Goal: Book appointment/travel/reservation

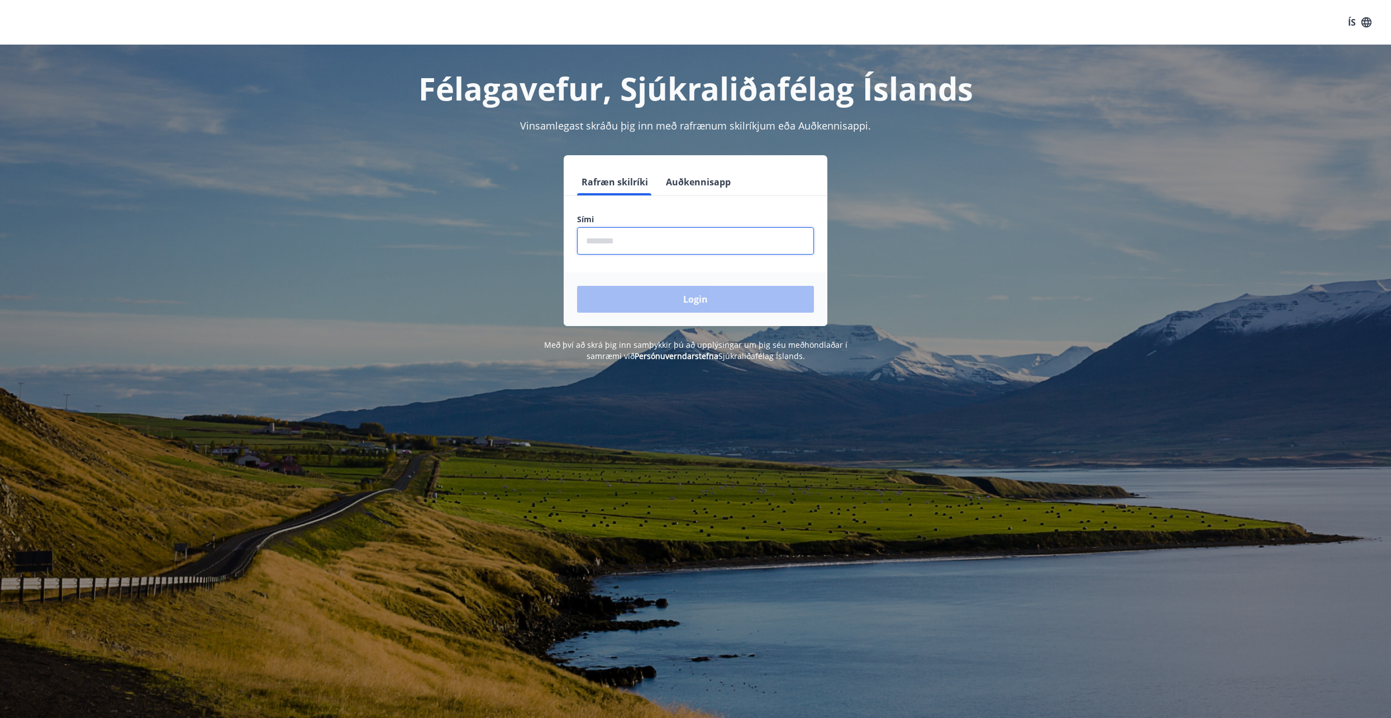
click at [594, 237] on input "phone" at bounding box center [695, 240] width 237 height 27
type input "********"
click at [696, 297] on button "Login" at bounding box center [695, 299] width 237 height 27
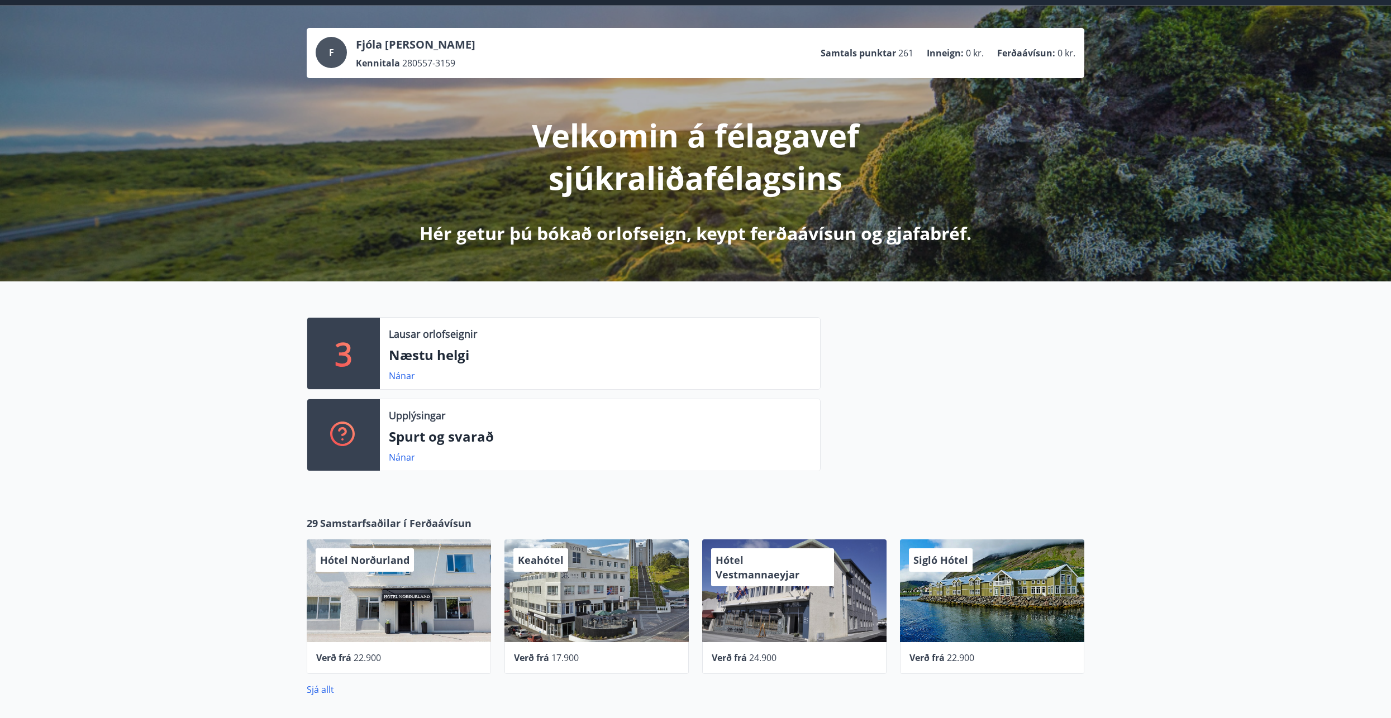
scroll to position [168, 0]
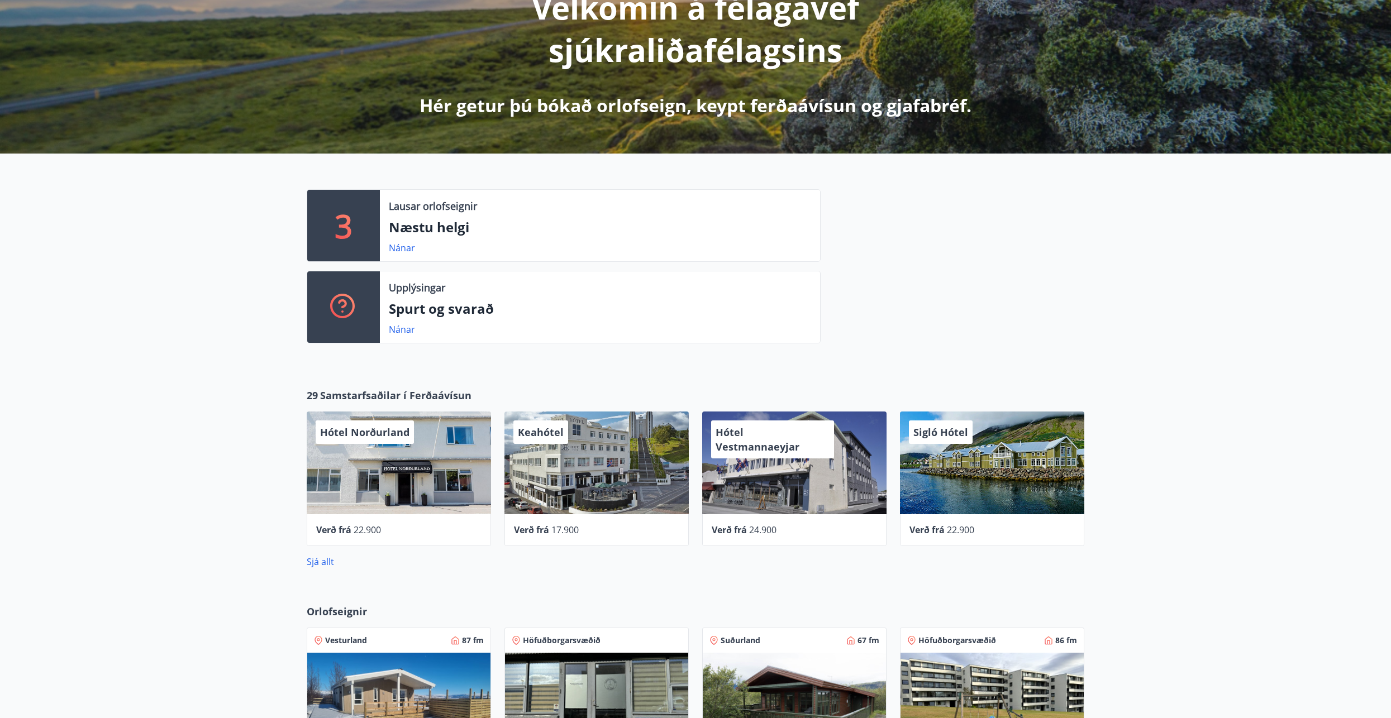
click at [433, 233] on p "Næstu helgi" at bounding box center [600, 227] width 422 height 19
click at [346, 231] on p "3" at bounding box center [344, 225] width 18 height 42
click at [399, 251] on link "Nánar" at bounding box center [402, 248] width 26 height 12
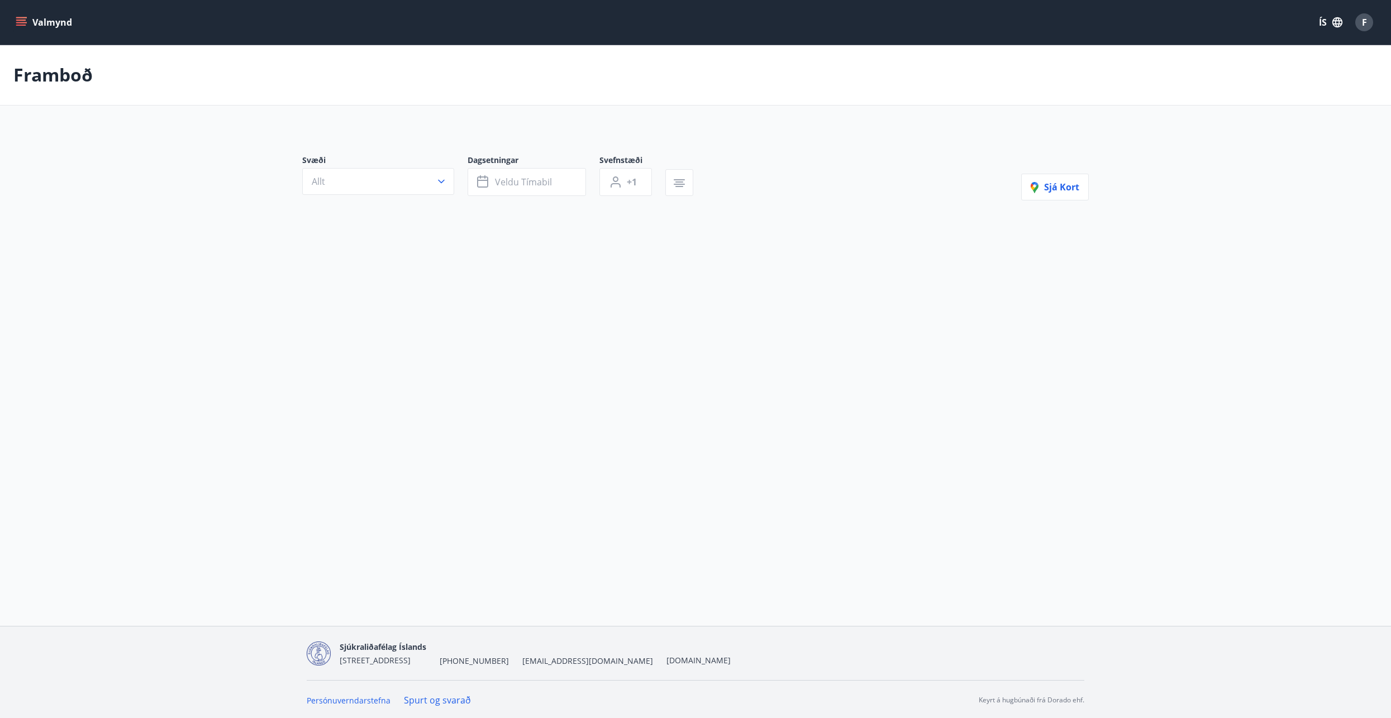
type input "*"
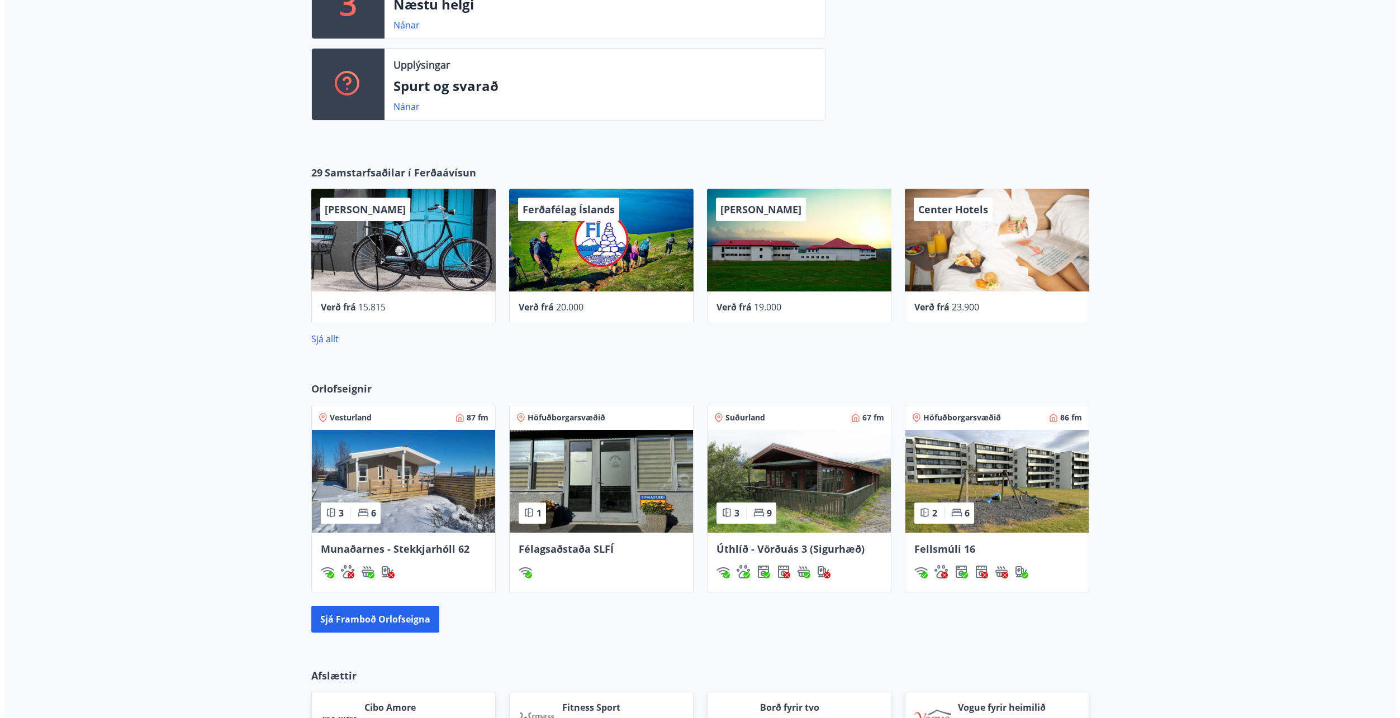
scroll to position [391, 0]
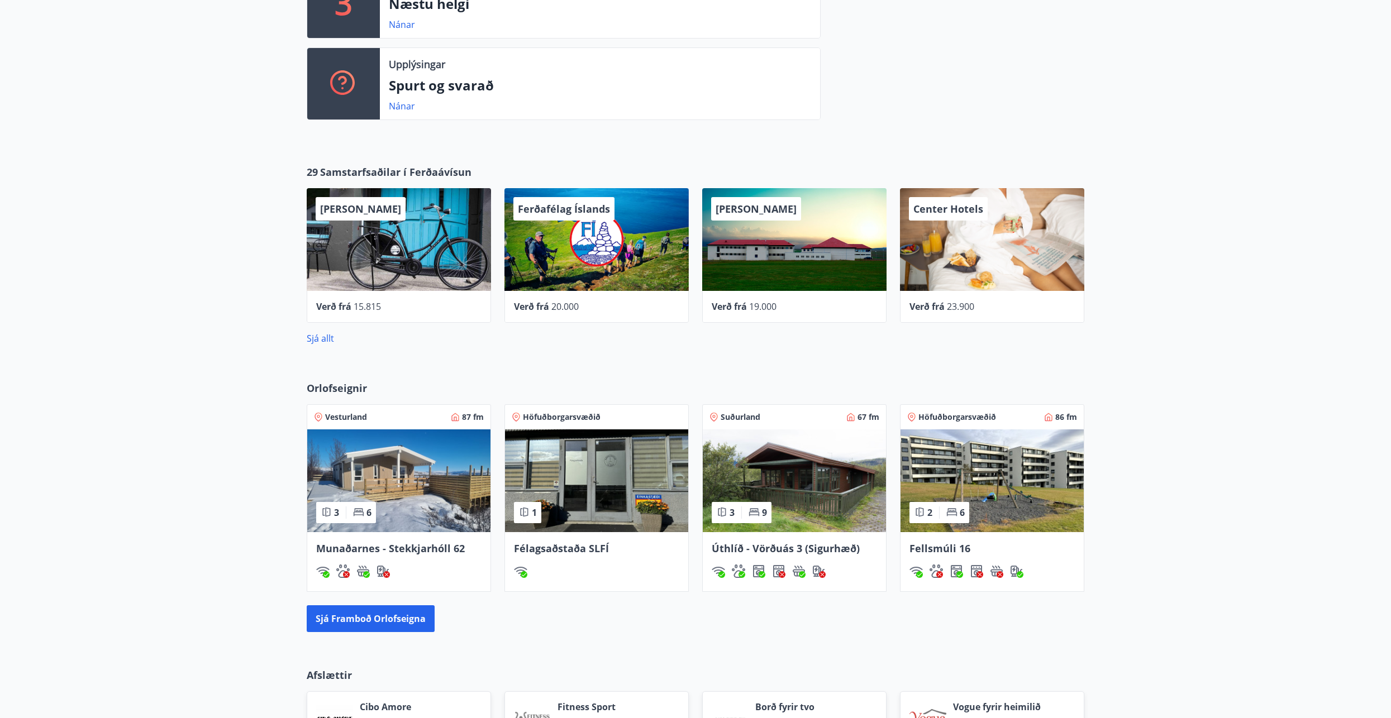
click at [974, 256] on div "Center Hotels" at bounding box center [992, 239] width 184 height 103
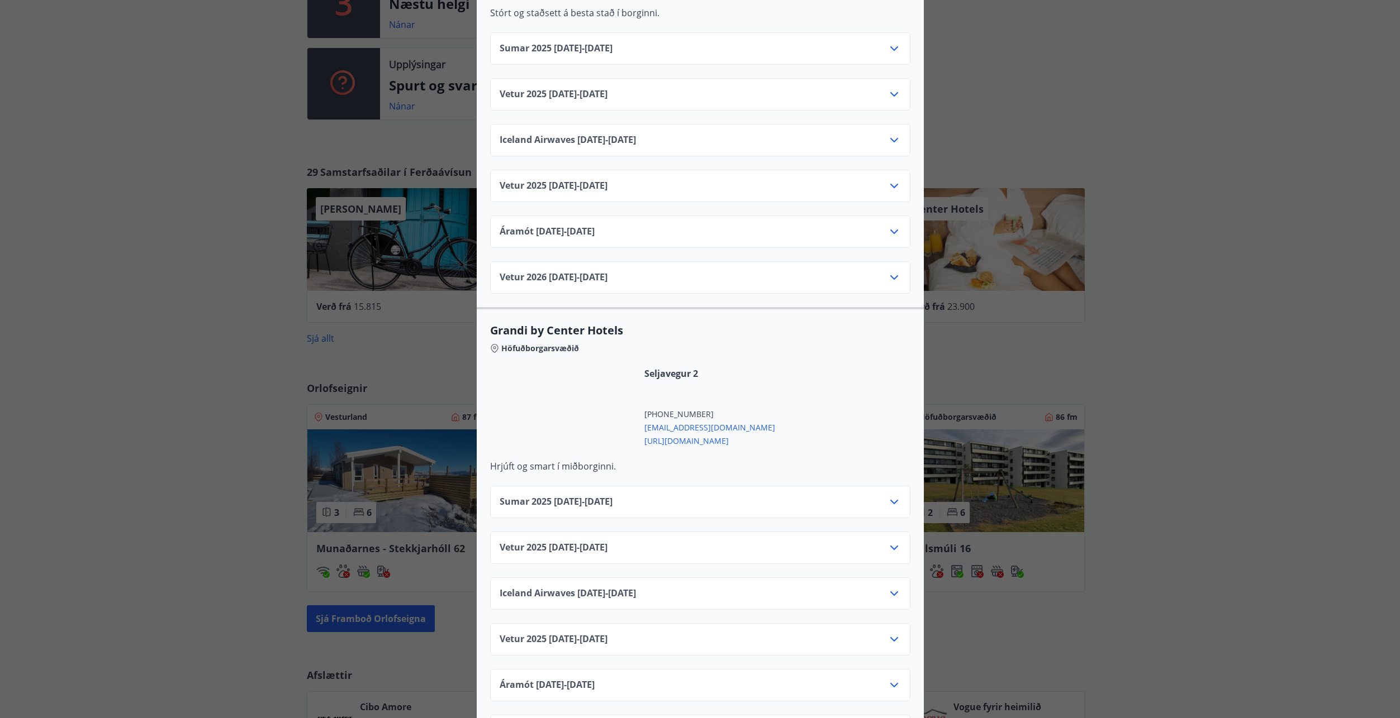
scroll to position [1062, 0]
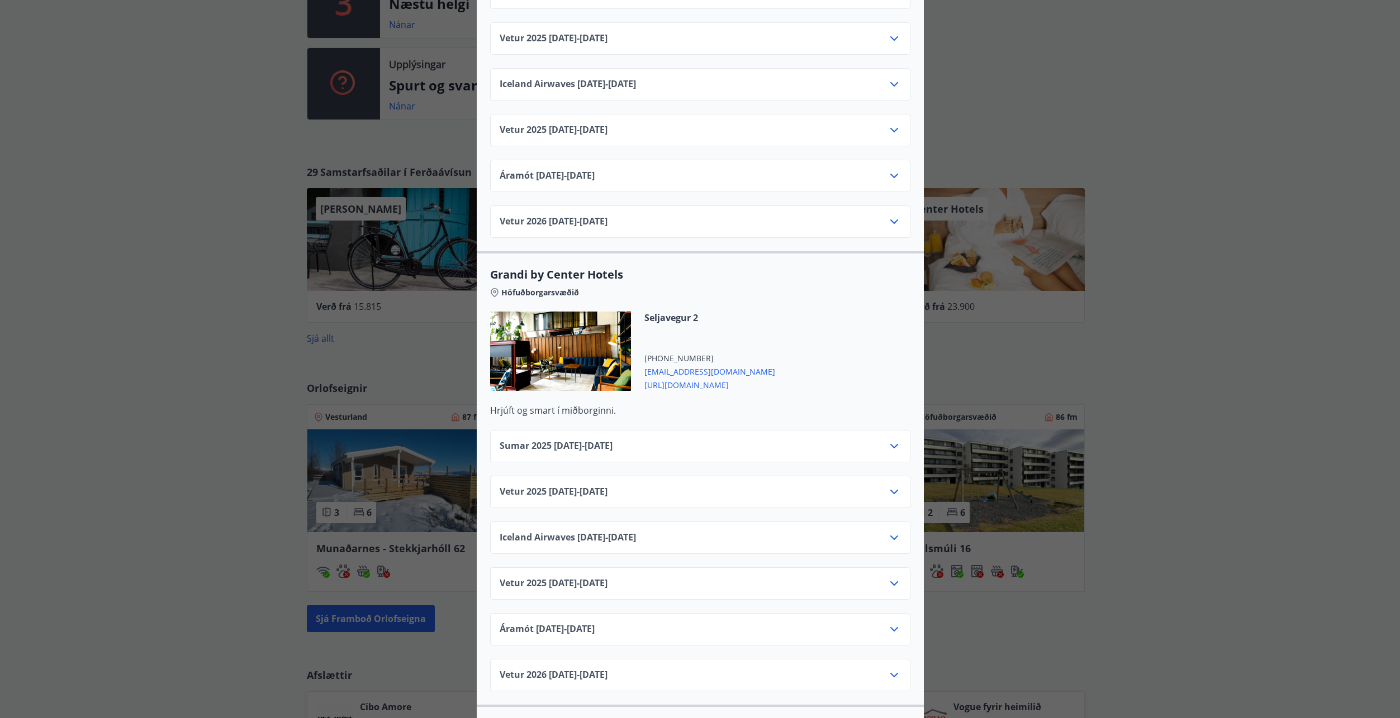
click at [565, 267] on span "Grandi by Center Hotels" at bounding box center [700, 275] width 420 height 16
click at [559, 287] on span "Höfuðborgarsvæðið" at bounding box center [540, 292] width 78 height 11
click at [658, 312] on span "Seljavegur 2" at bounding box center [709, 318] width 131 height 12
click at [667, 378] on span "https://www.centerhotels.com/is" at bounding box center [709, 384] width 131 height 13
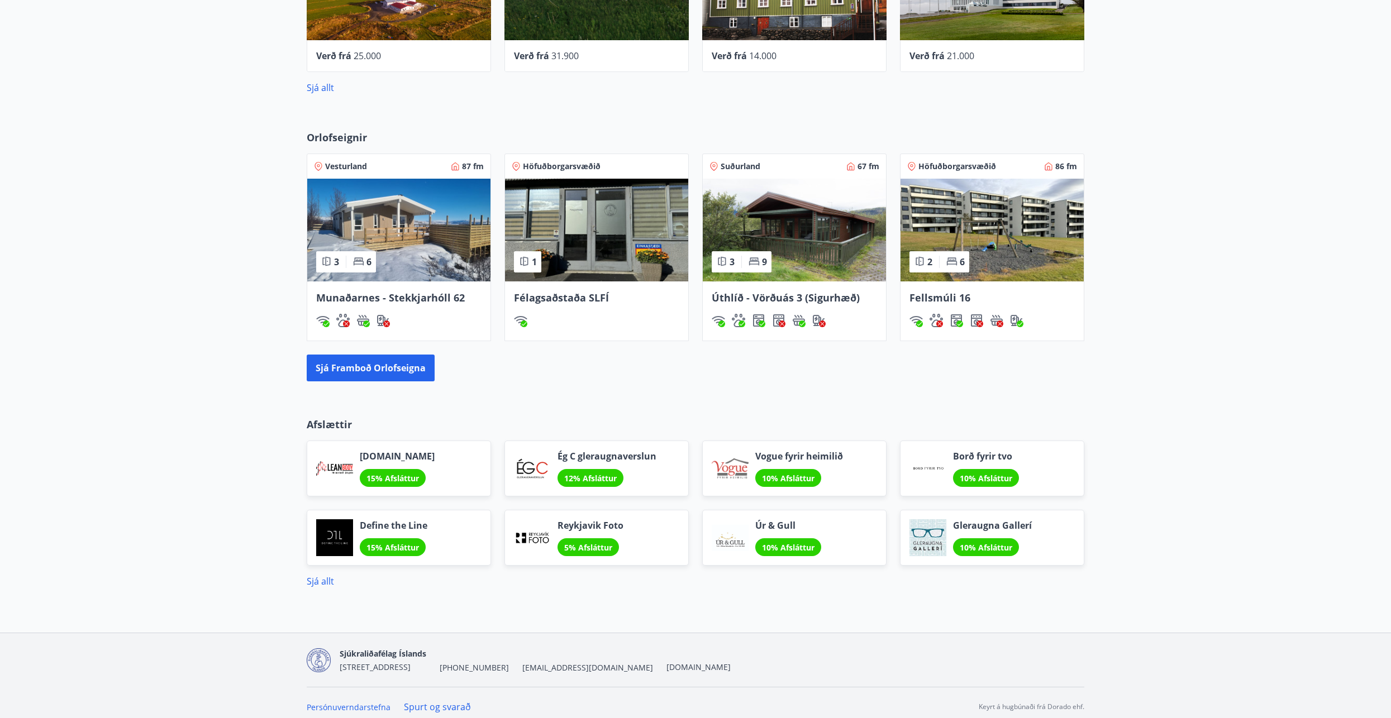
scroll to position [650, 0]
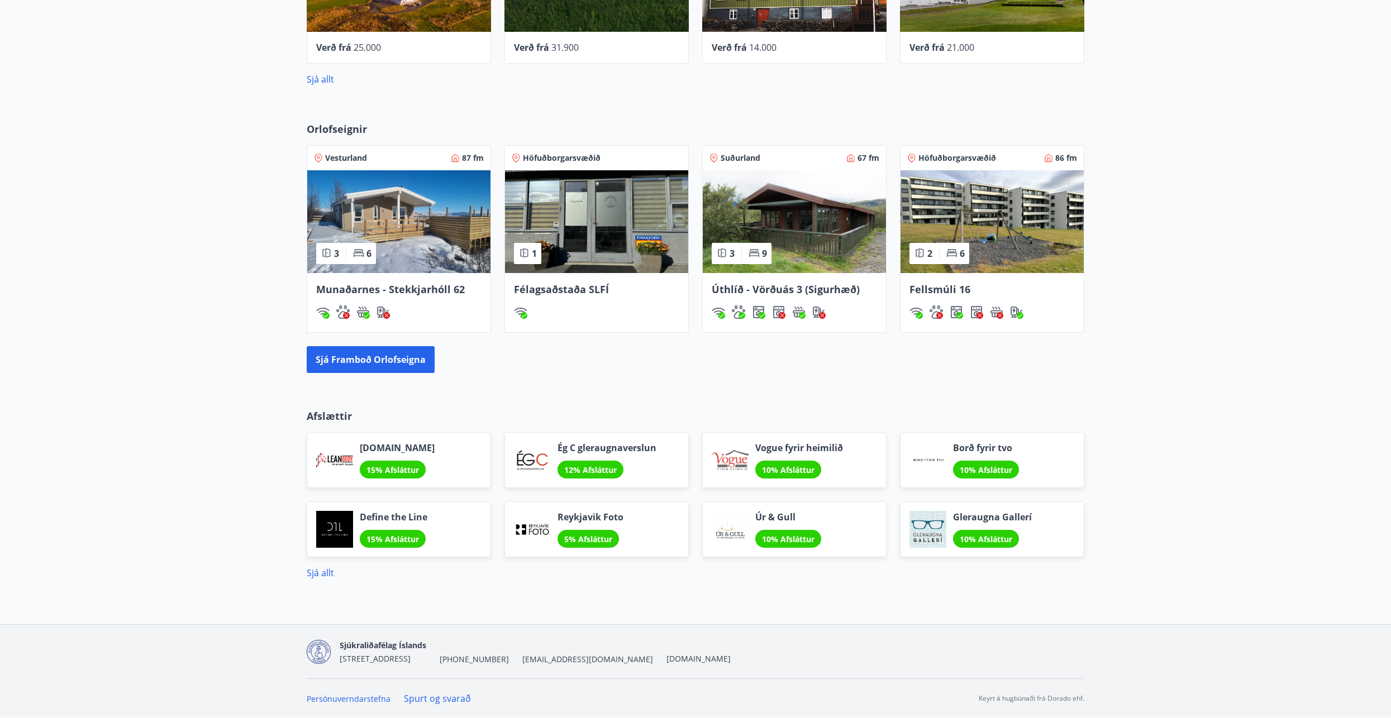
click at [380, 229] on img at bounding box center [398, 221] width 183 height 103
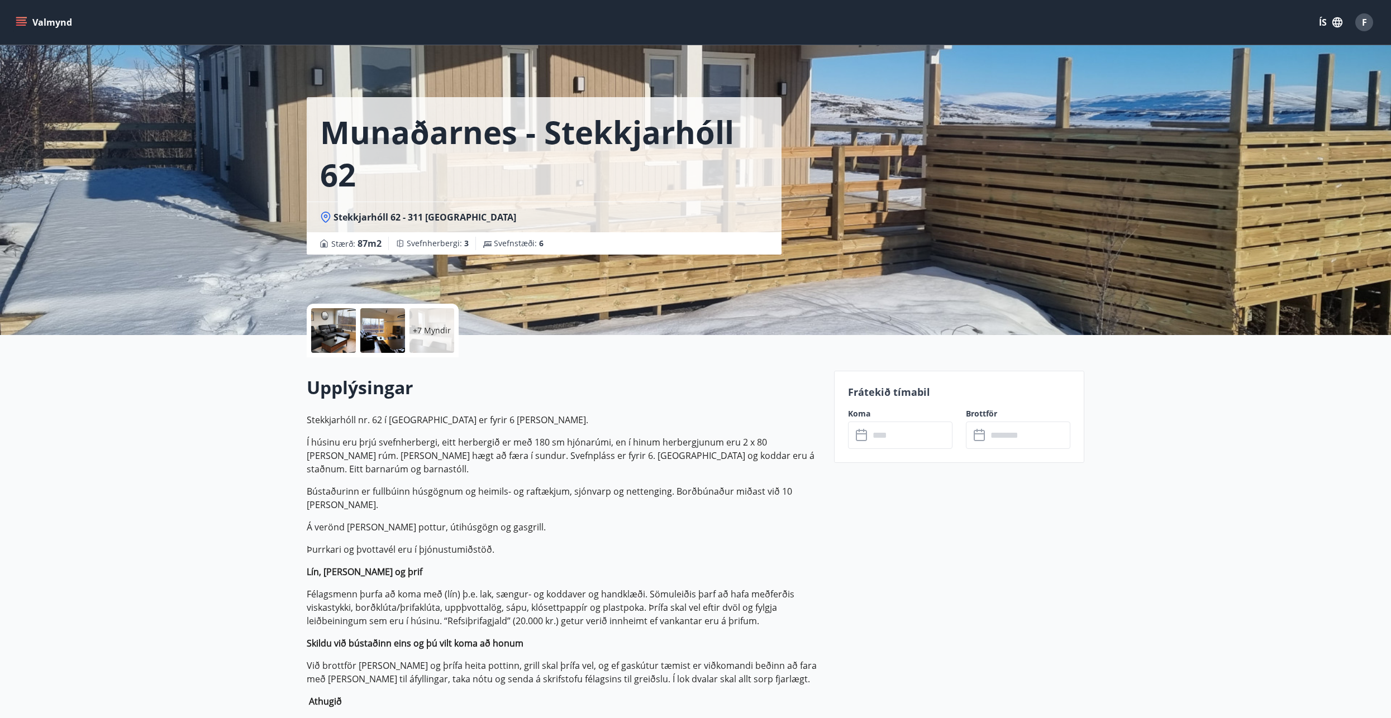
click at [46, 16] on button "Valmynd" at bounding box center [44, 22] width 63 height 20
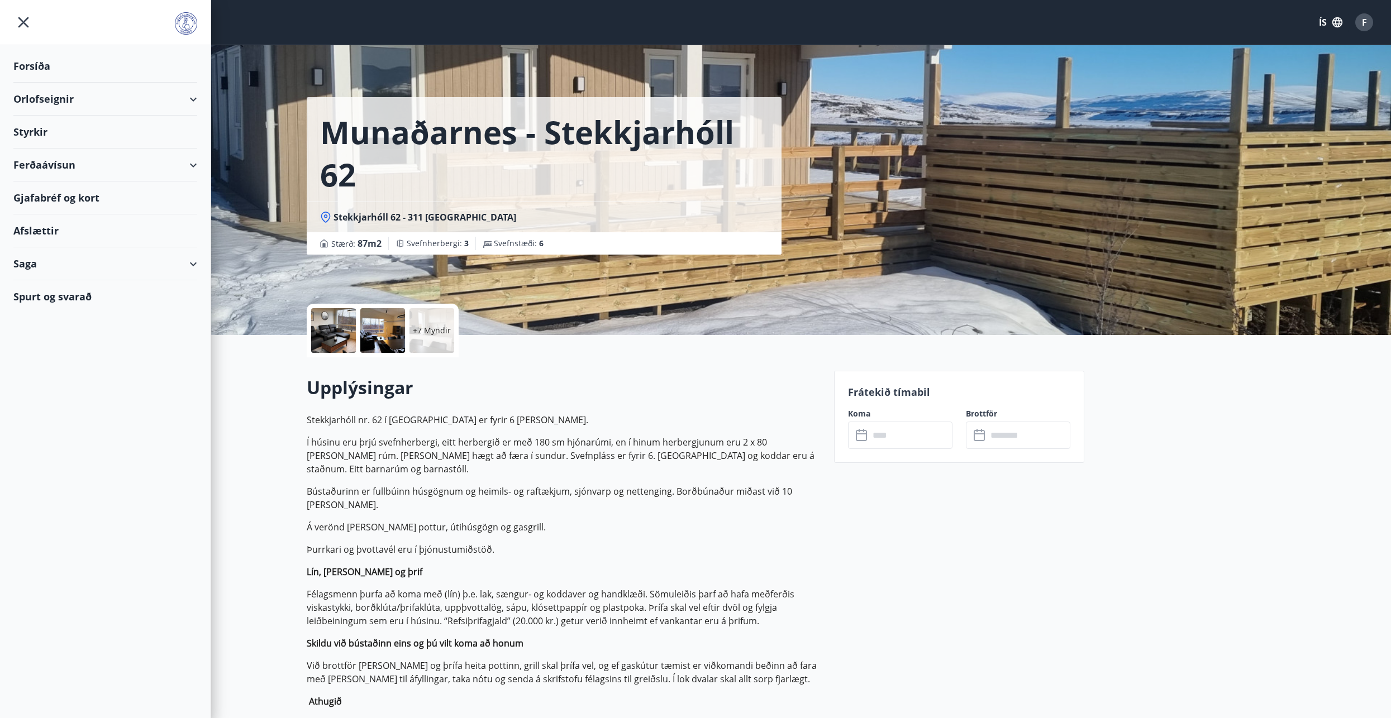
click at [38, 96] on div "Orlofseignir" at bounding box center [105, 99] width 184 height 33
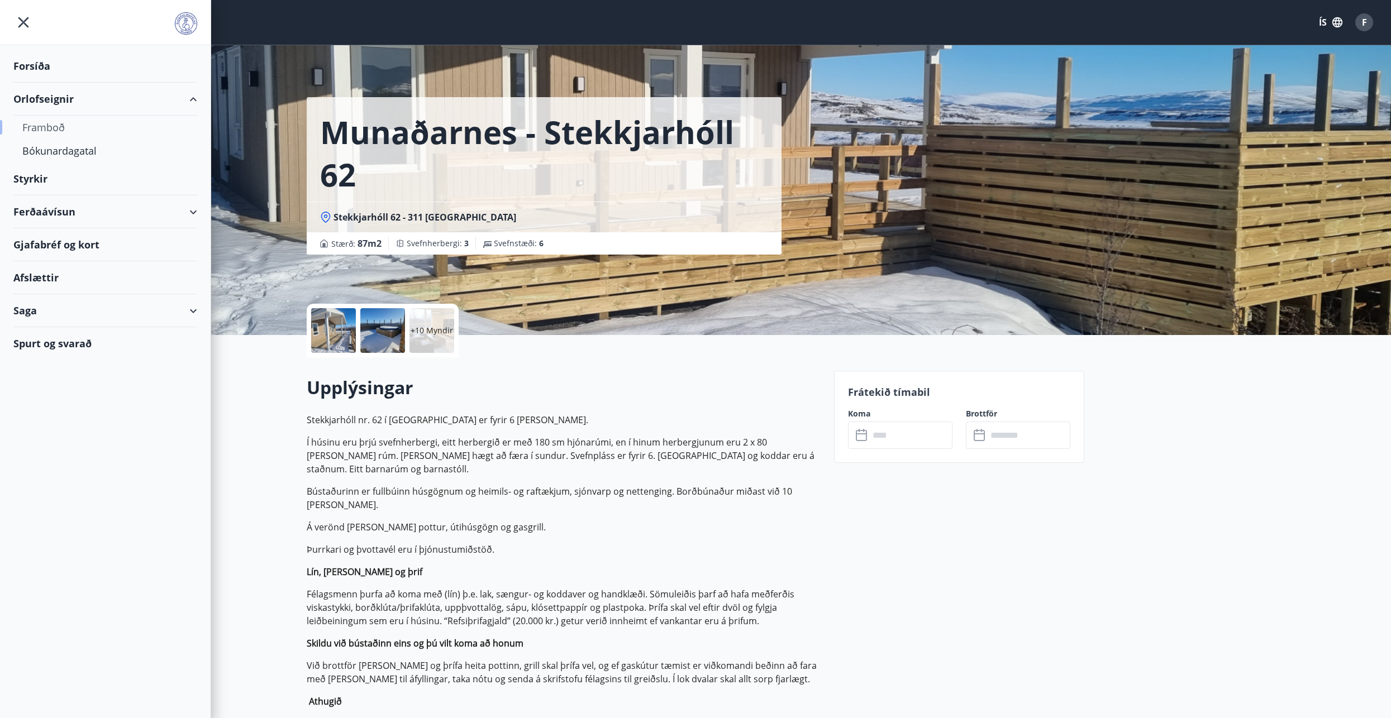
click at [40, 129] on div "Framboð" at bounding box center [105, 127] width 166 height 23
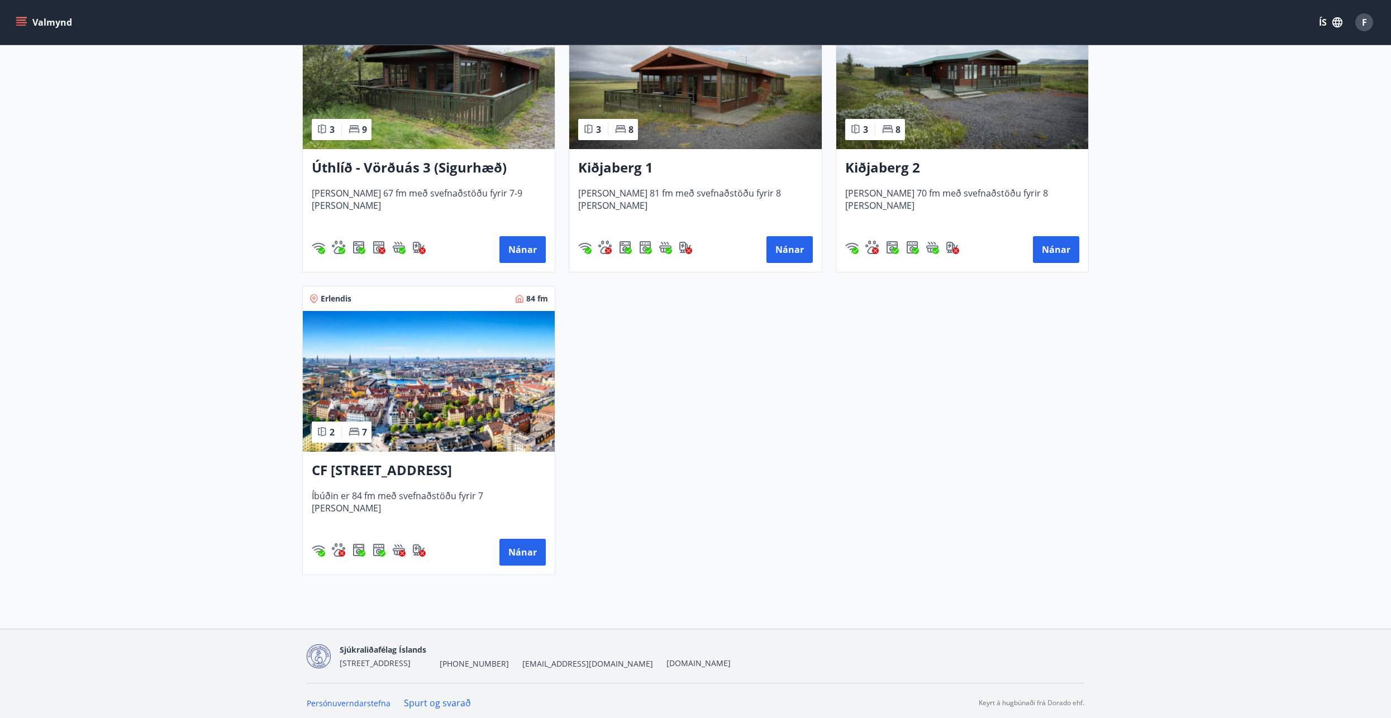
scroll to position [1788, 0]
click at [520, 559] on button "Nánar" at bounding box center [522, 552] width 46 height 27
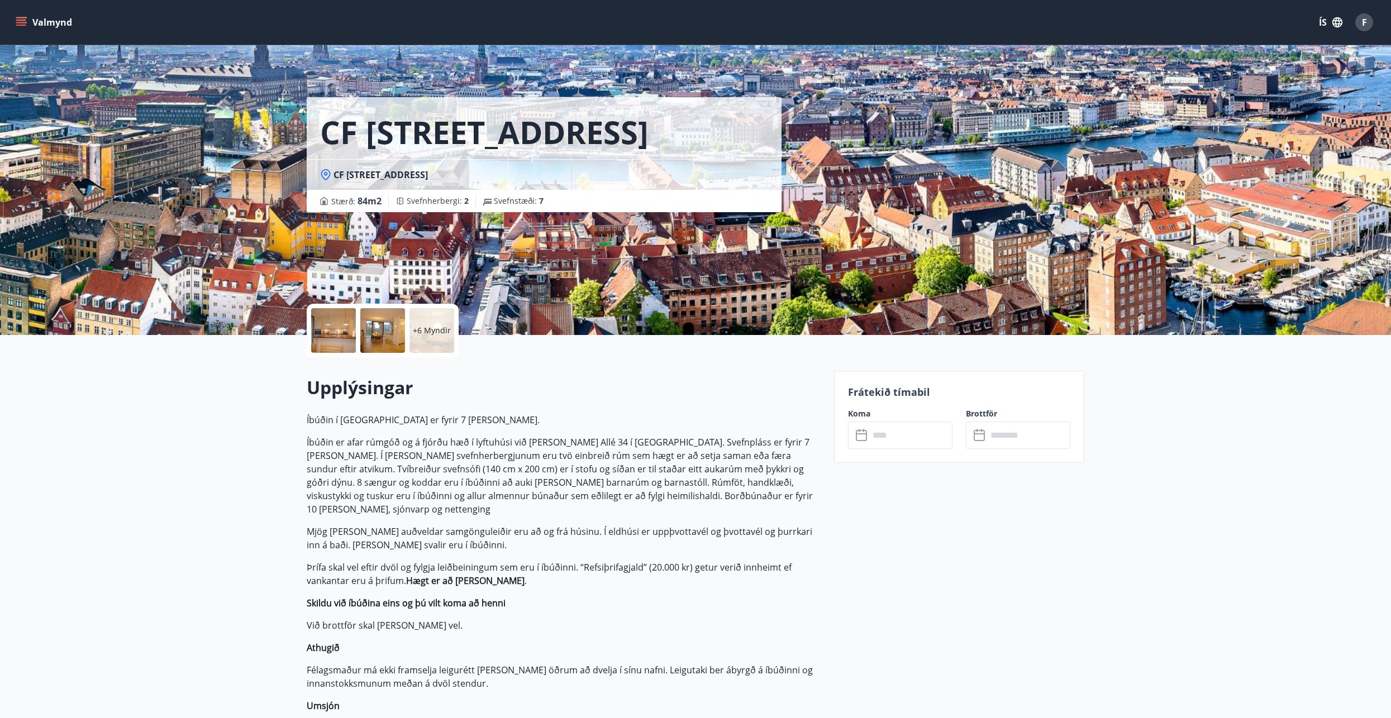
click at [922, 392] on p "Frátekið tímabil" at bounding box center [959, 392] width 222 height 15
click at [860, 390] on p "Frátekið tímabil" at bounding box center [959, 392] width 222 height 15
click at [859, 391] on p "Frátekið tímabil" at bounding box center [959, 392] width 222 height 15
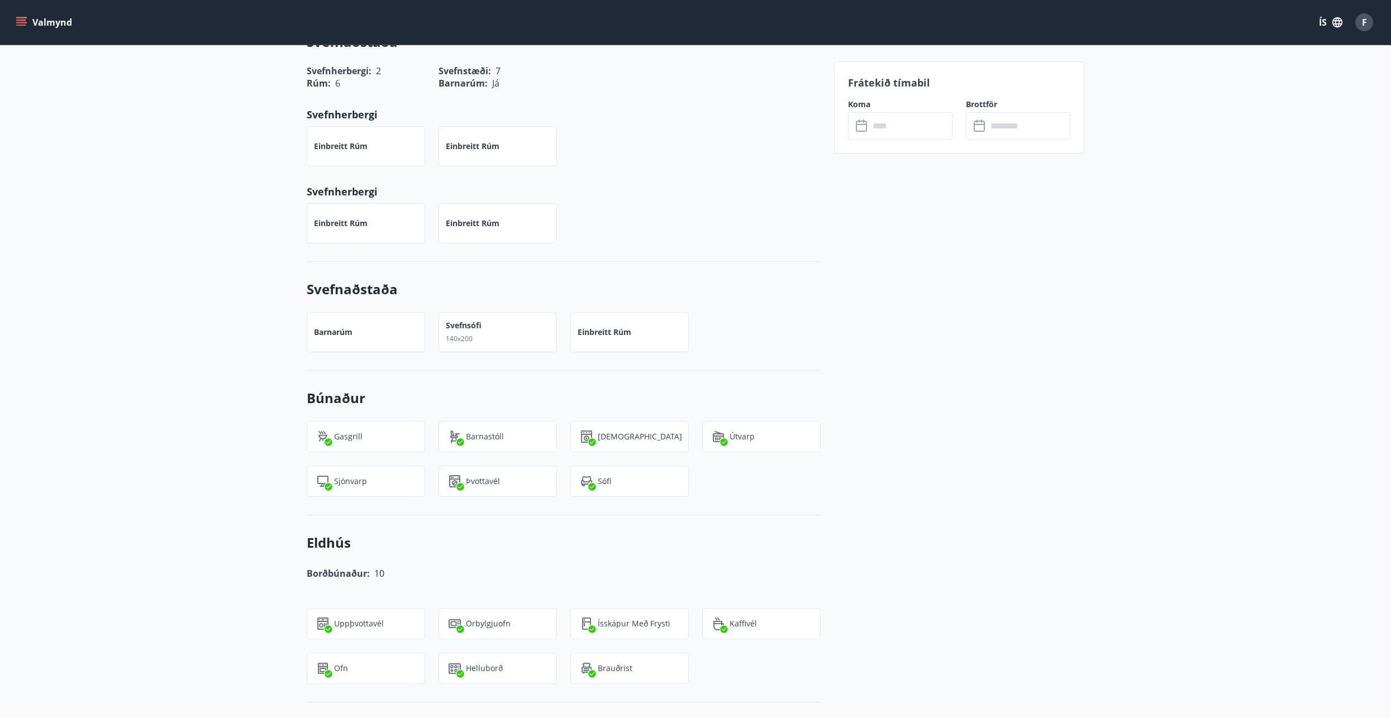
scroll to position [617, 0]
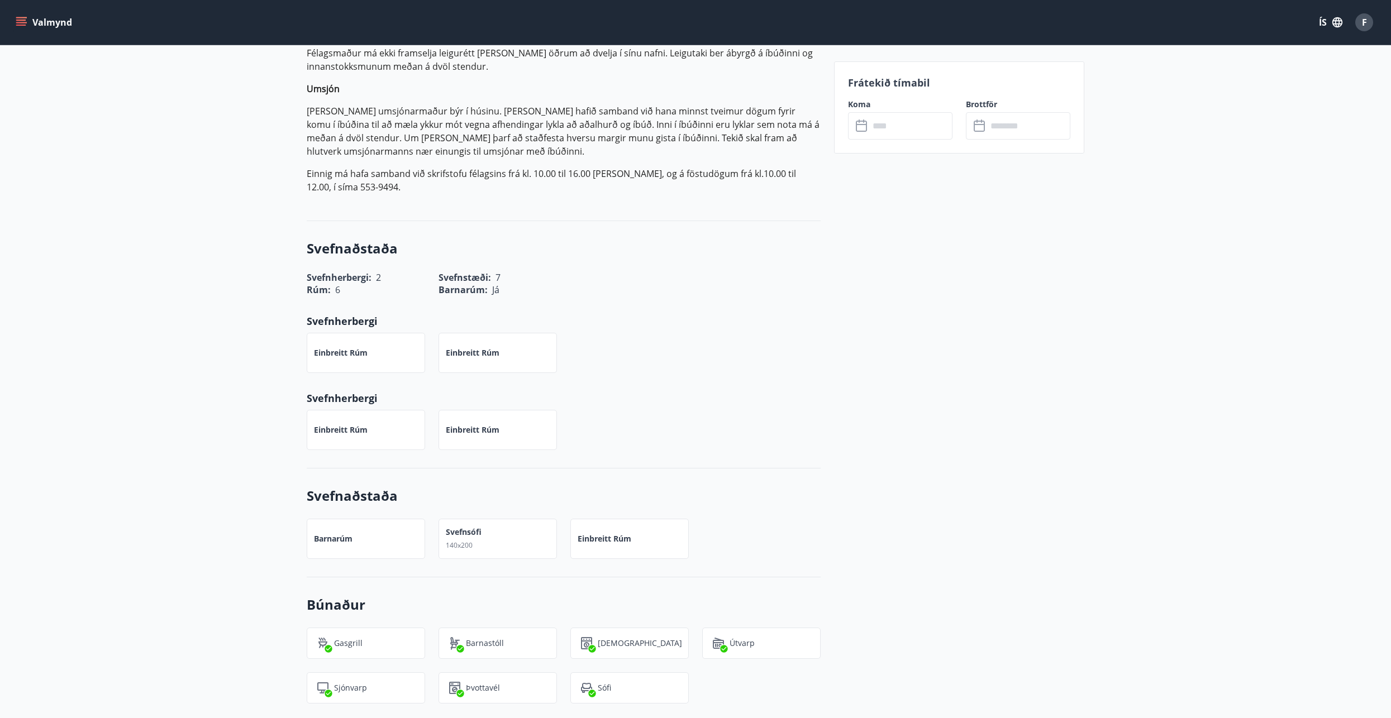
click at [859, 127] on icon at bounding box center [862, 126] width 13 height 13
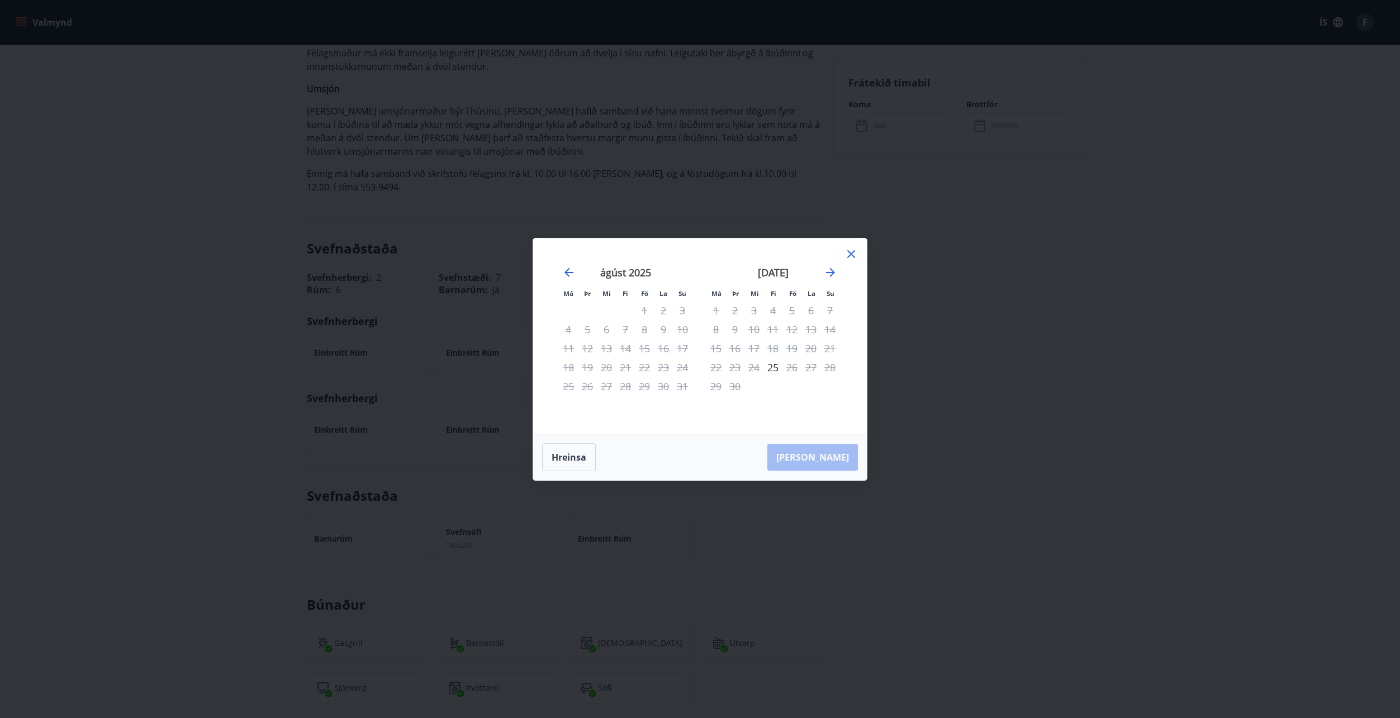
click at [832, 459] on div "[PERSON_NAME]" at bounding box center [700, 458] width 334 height 46
click at [829, 273] on icon "Move forward to switch to the next month." at bounding box center [830, 272] width 13 height 13
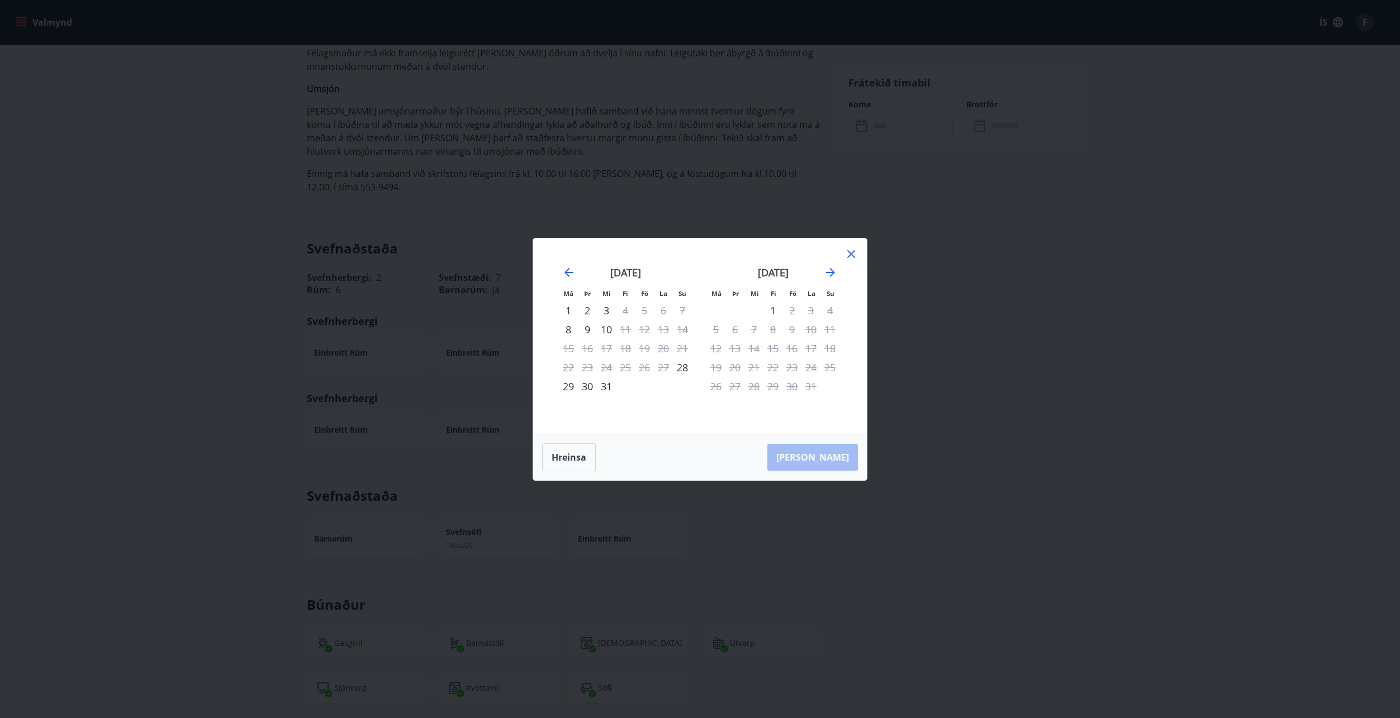
click at [829, 264] on div "[DATE]" at bounding box center [772, 276] width 133 height 49
click at [829, 275] on icon "Move forward to switch to the next month." at bounding box center [830, 272] width 13 height 13
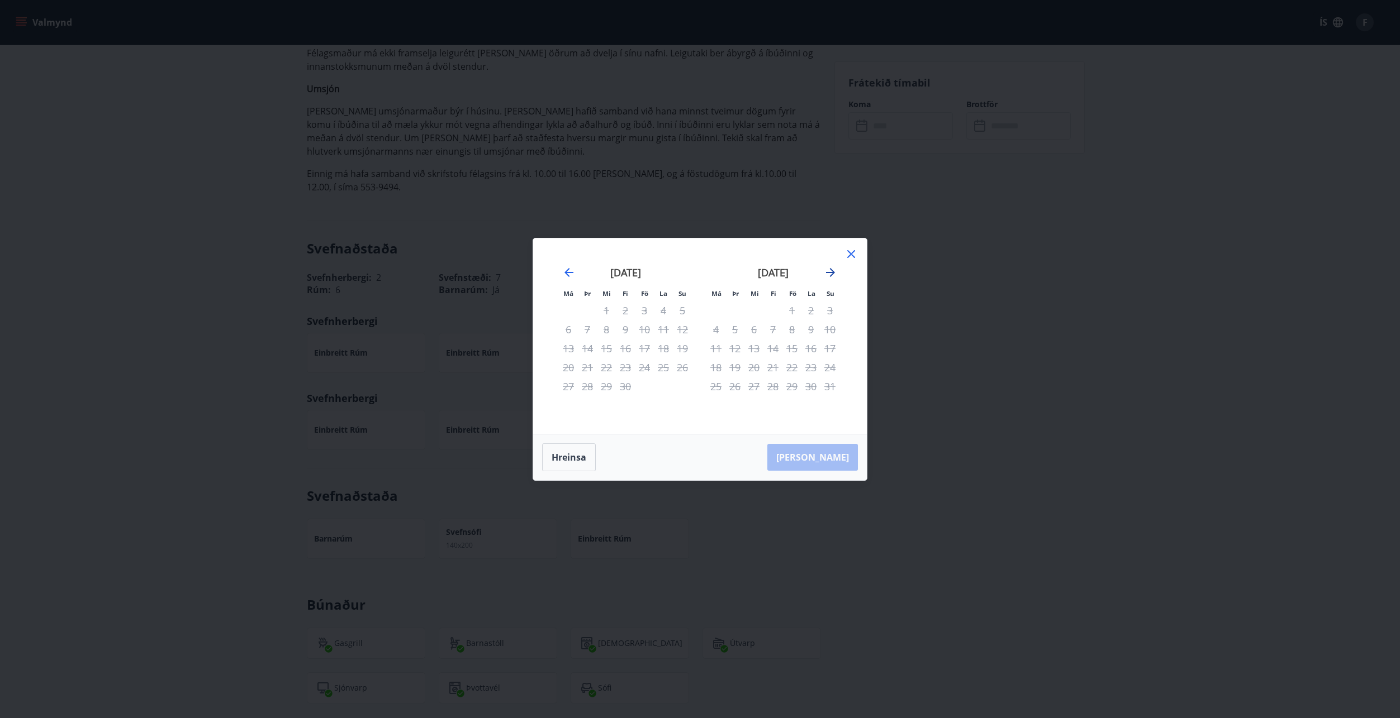
click at [829, 275] on icon "Move forward to switch to the next month." at bounding box center [830, 272] width 13 height 13
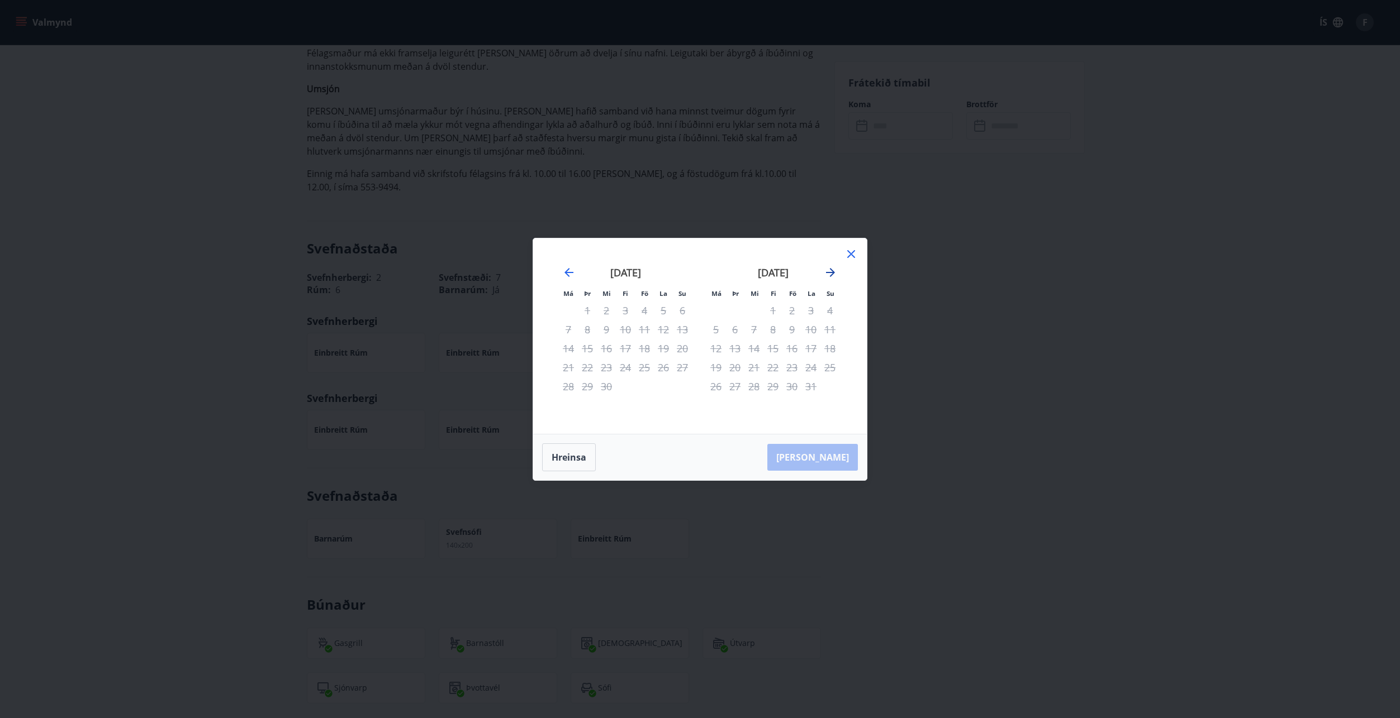
click at [829, 275] on icon "Move forward to switch to the next month." at bounding box center [830, 272] width 13 height 13
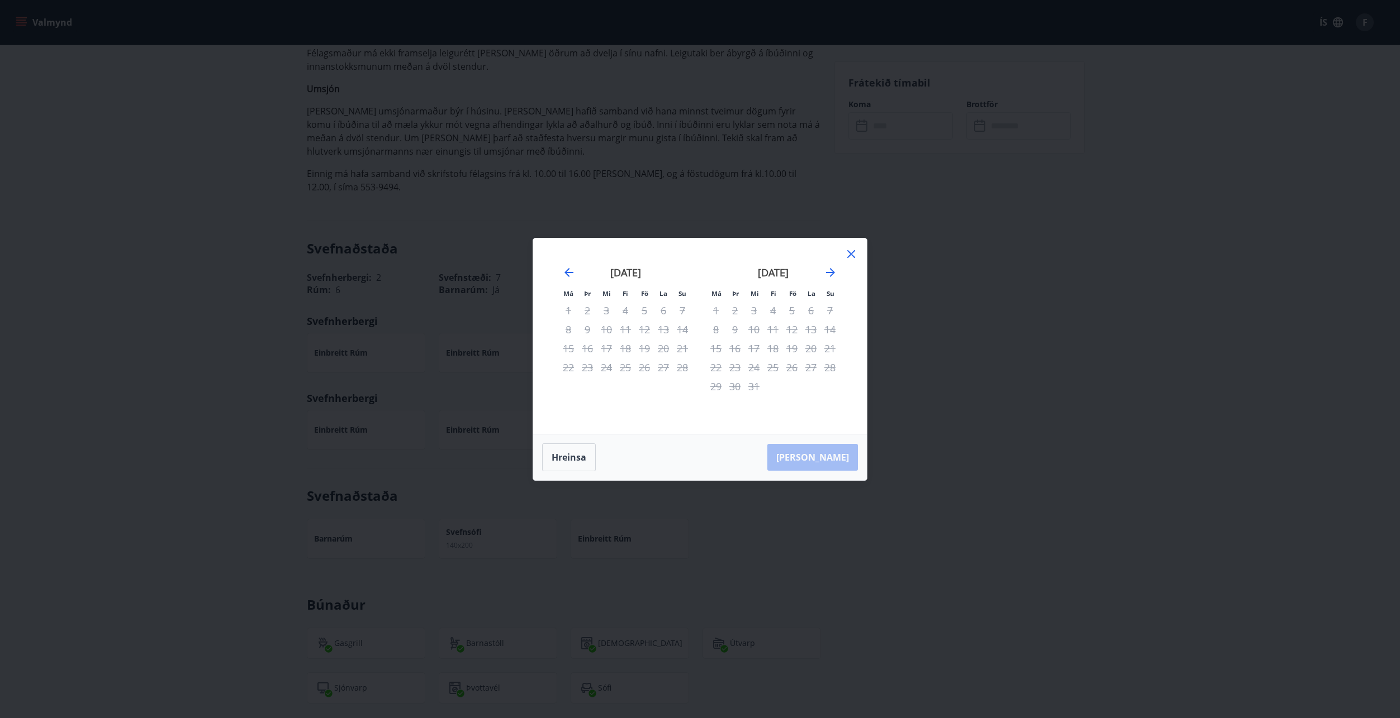
click at [851, 251] on icon at bounding box center [850, 254] width 13 height 13
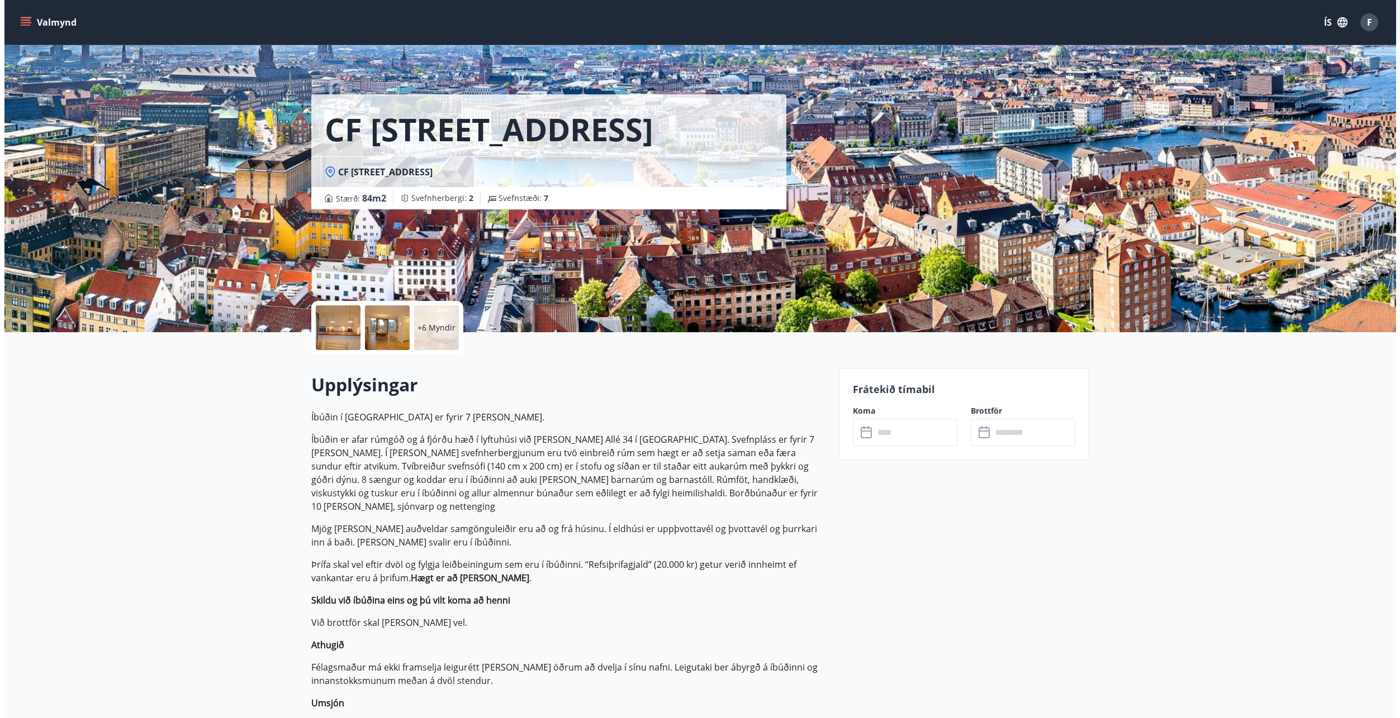
scroll to position [0, 0]
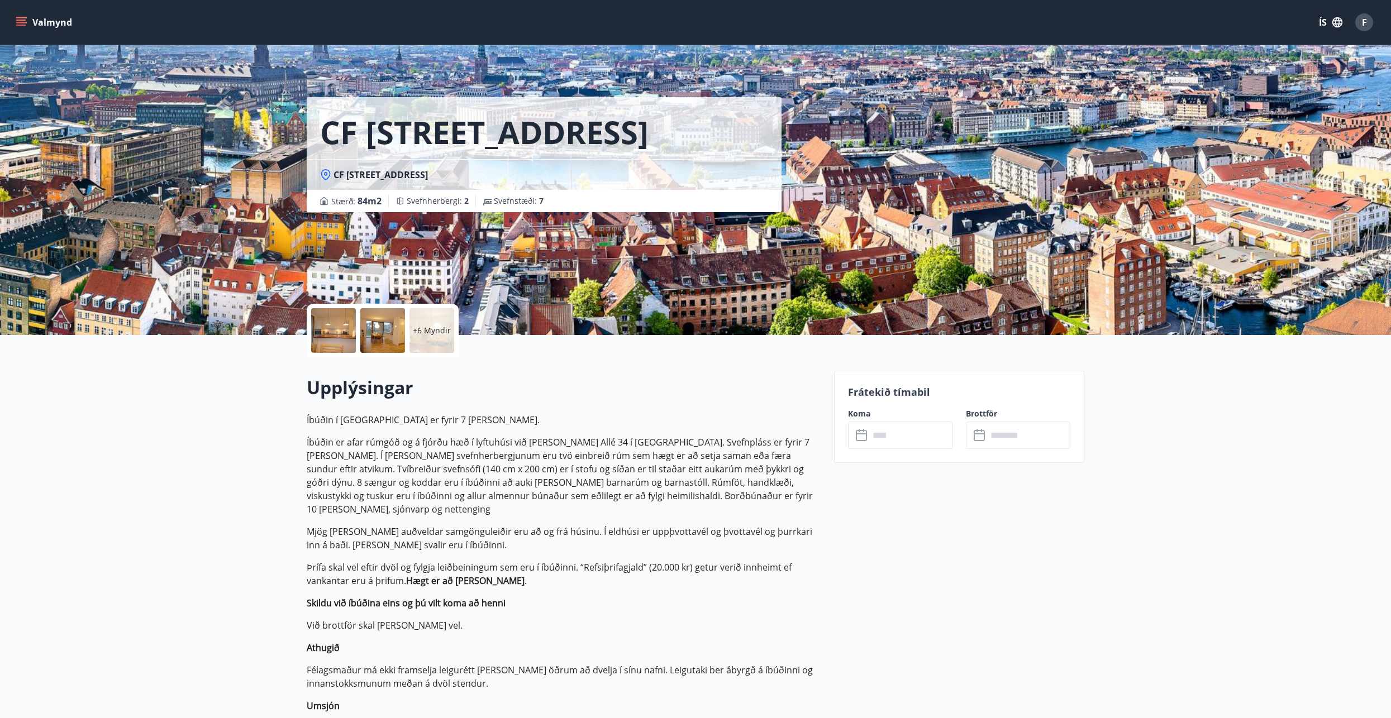
click at [983, 414] on label "Brottför" at bounding box center [1018, 413] width 104 height 11
click at [978, 436] on icon at bounding box center [980, 435] width 13 height 13
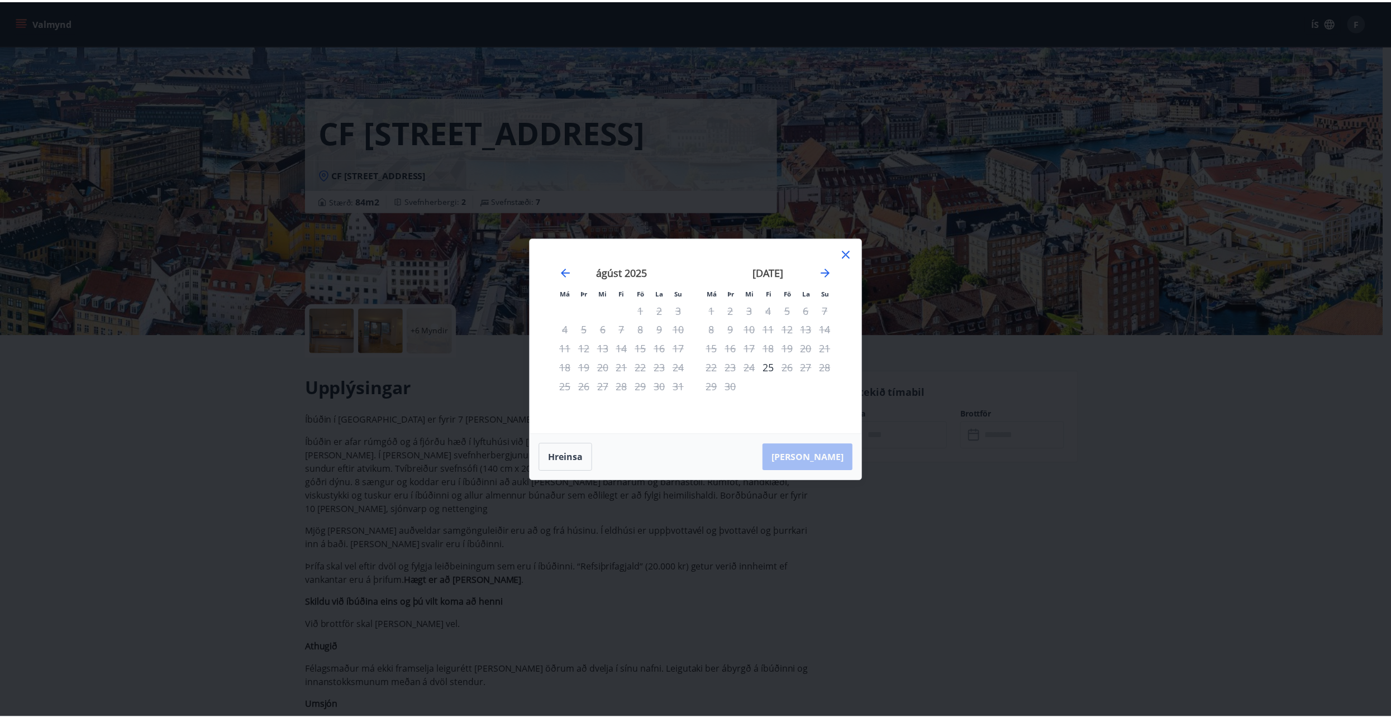
scroll to position [2, 0]
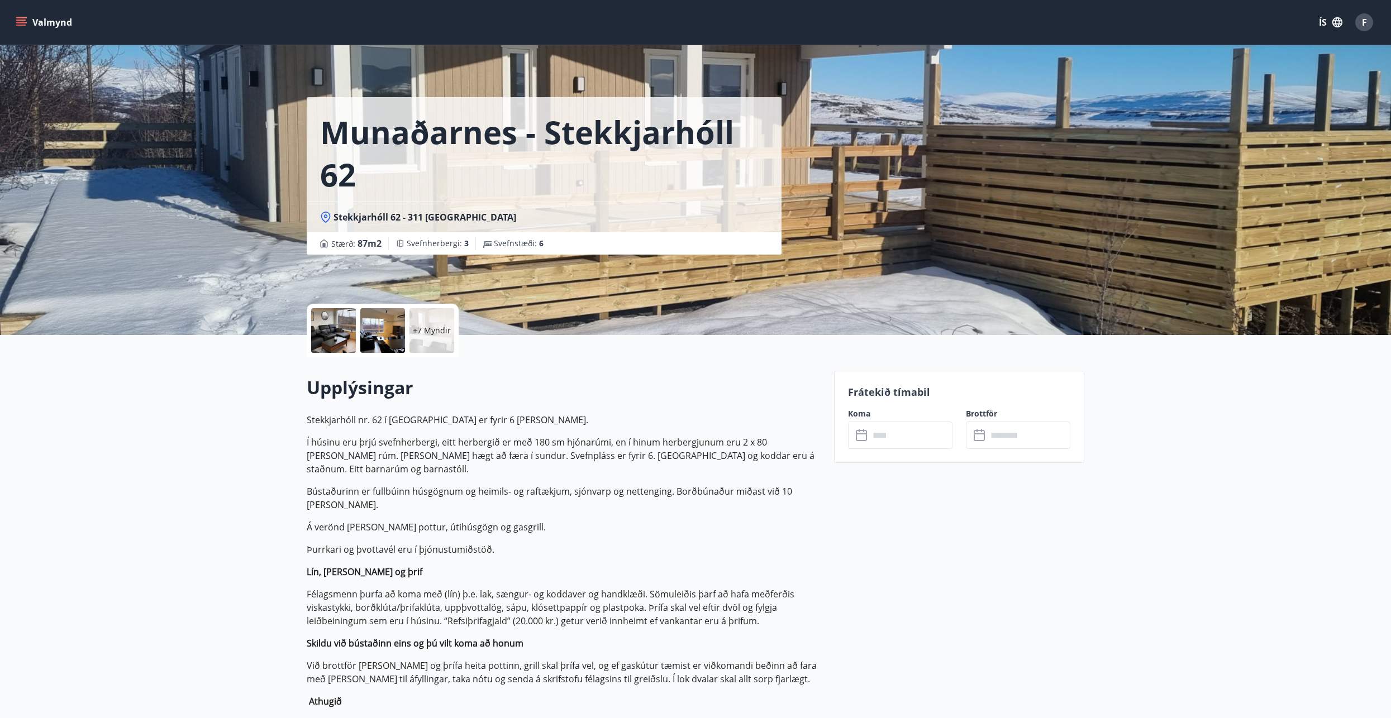
click at [56, 20] on button "Valmynd" at bounding box center [44, 22] width 63 height 20
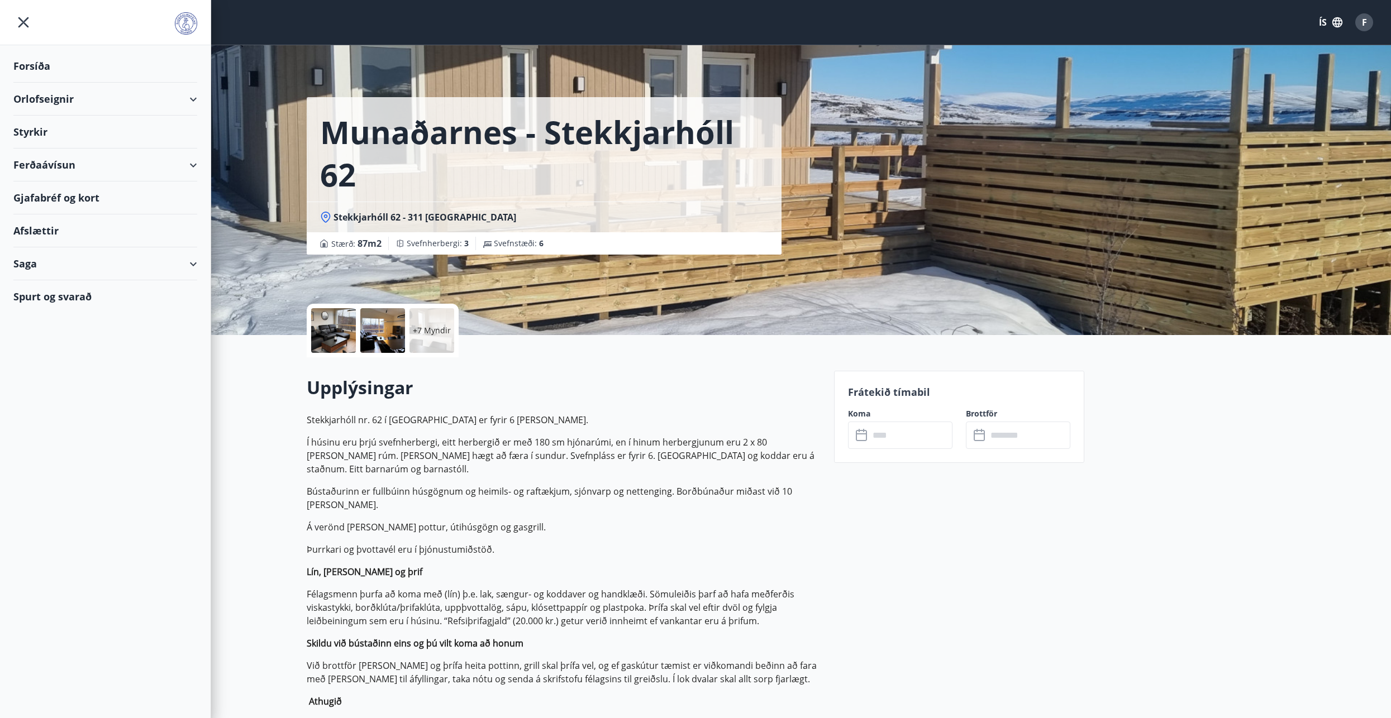
click at [53, 101] on div "Orlofseignir" at bounding box center [105, 99] width 184 height 33
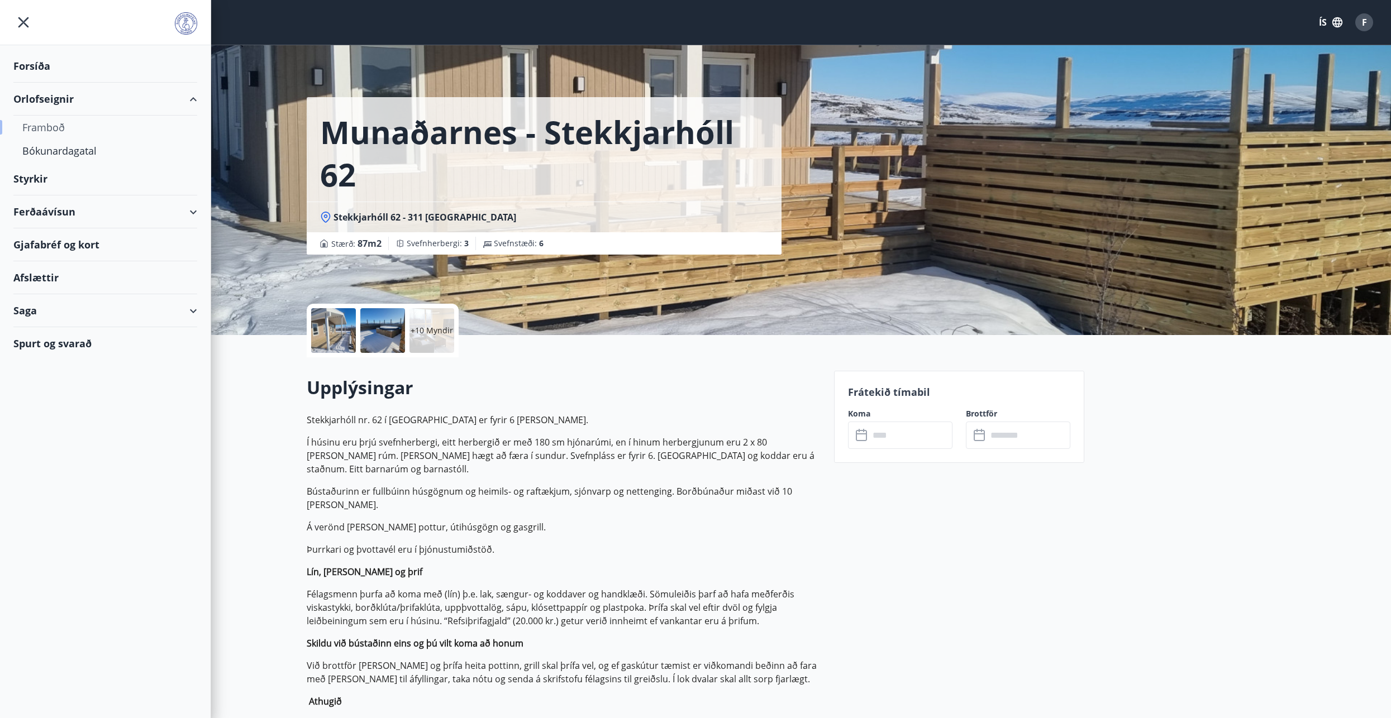
click at [42, 128] on div "Framboð" at bounding box center [105, 127] width 166 height 23
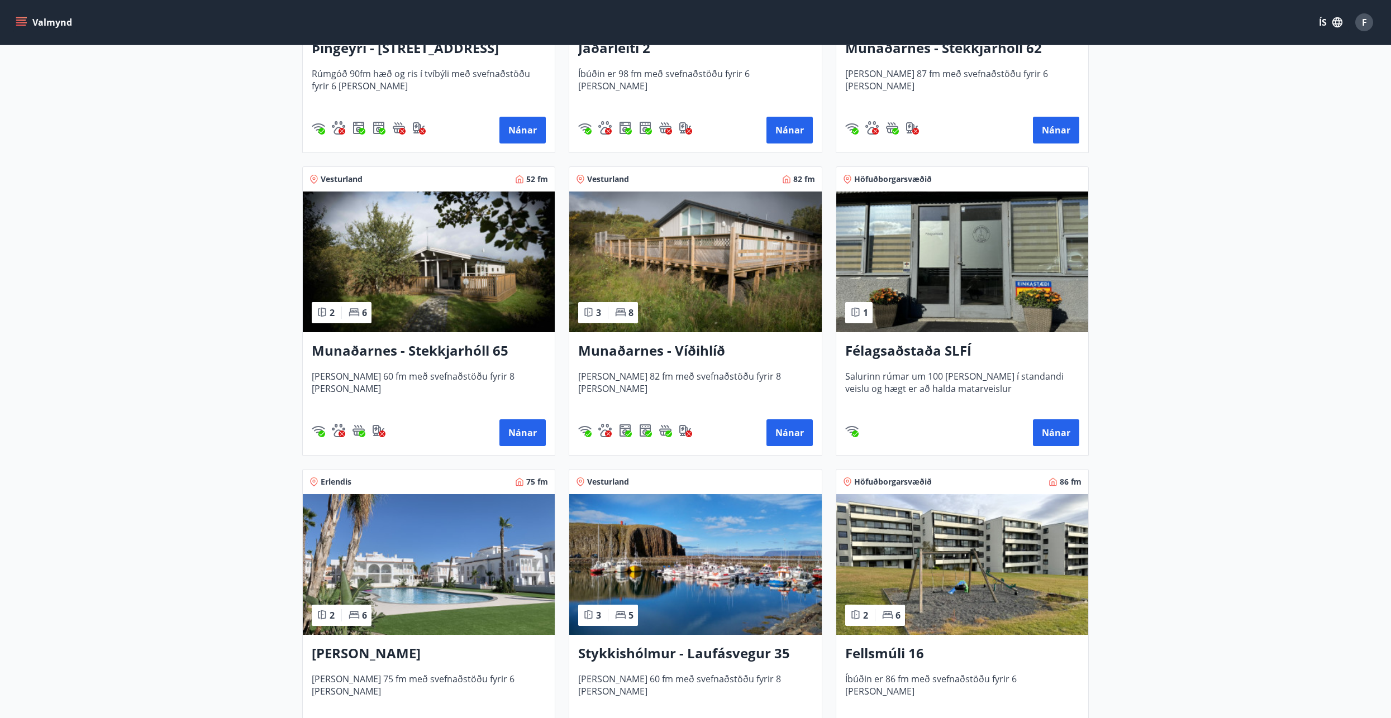
scroll to position [447, 0]
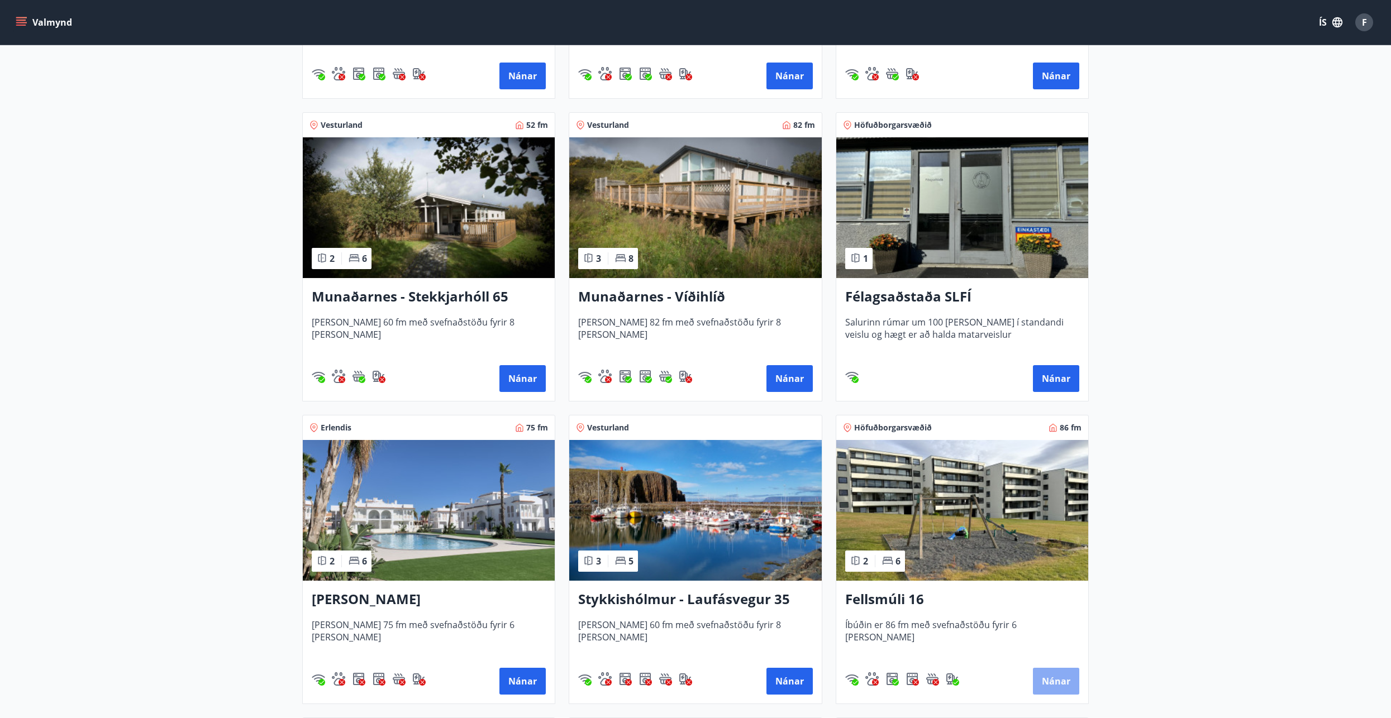
click at [1045, 674] on button "Nánar" at bounding box center [1056, 681] width 46 height 27
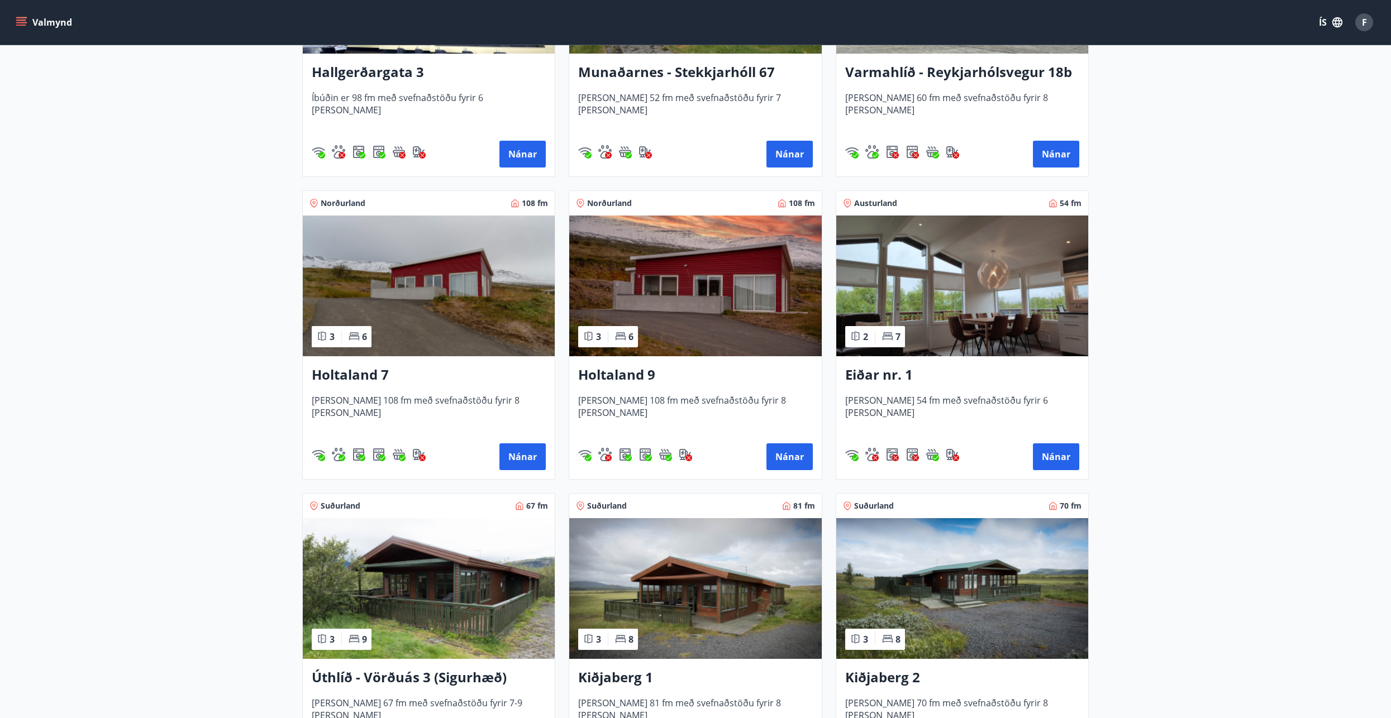
scroll to position [1397, 0]
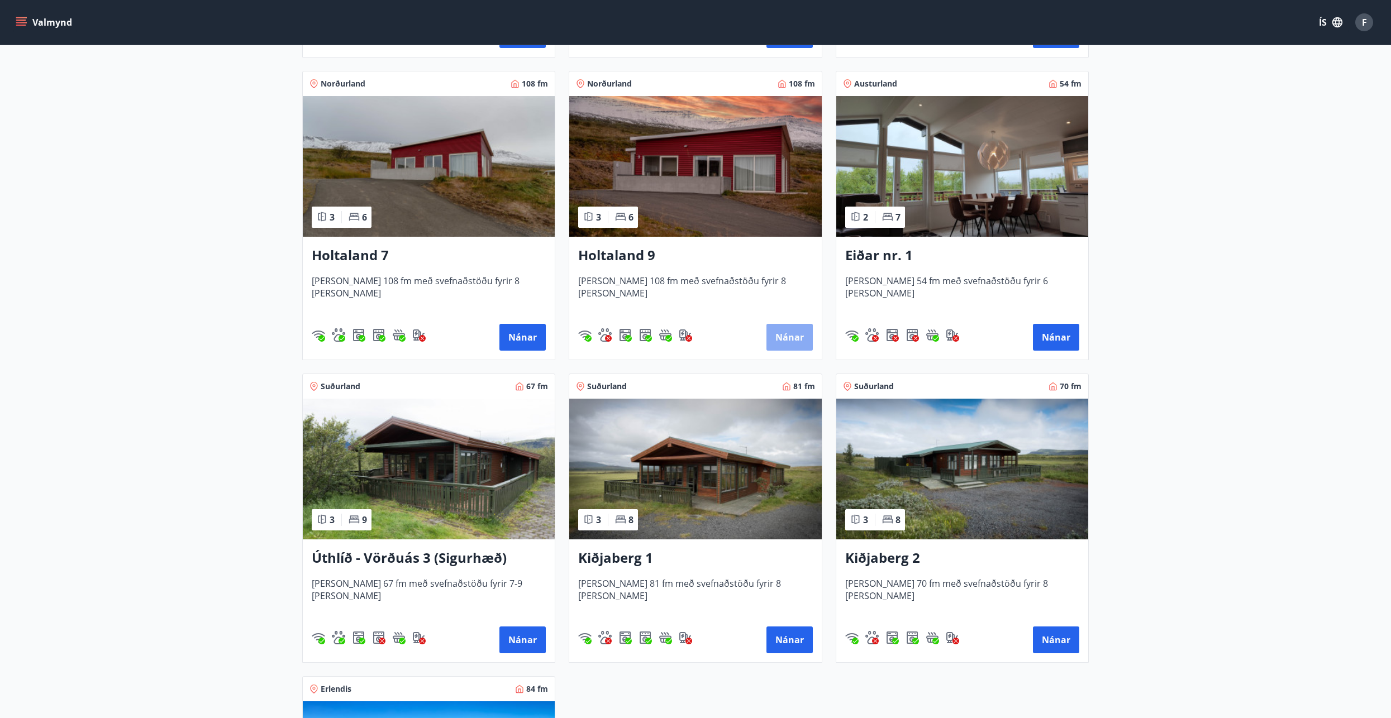
click at [786, 330] on button "Nánar" at bounding box center [790, 337] width 46 height 27
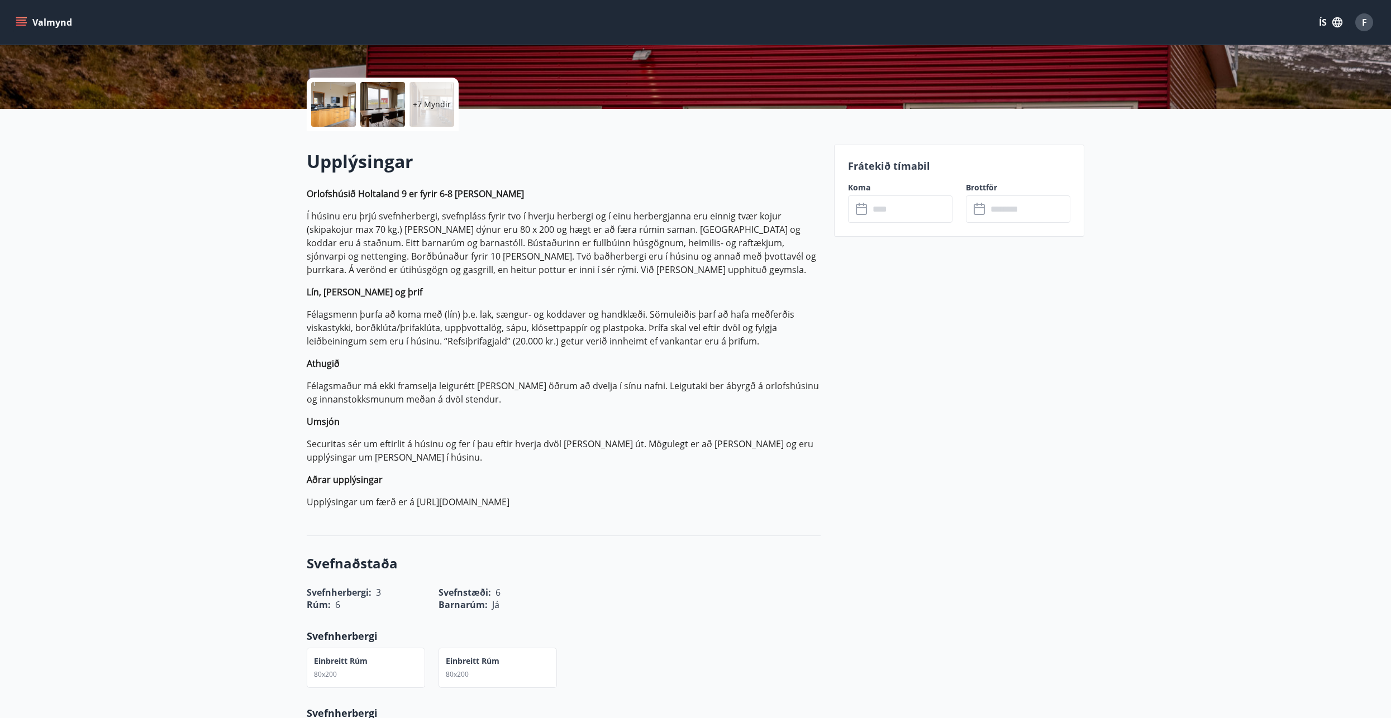
scroll to position [223, 0]
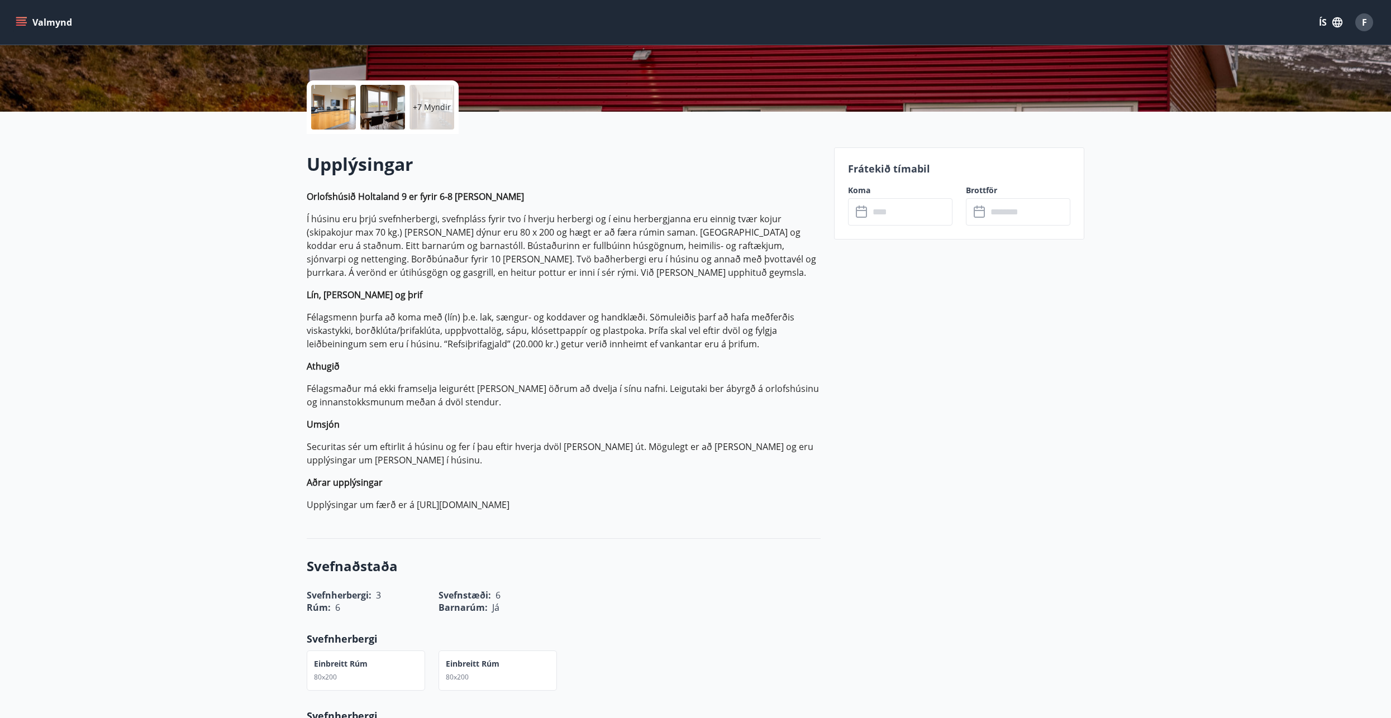
click at [860, 216] on icon at bounding box center [862, 212] width 13 height 13
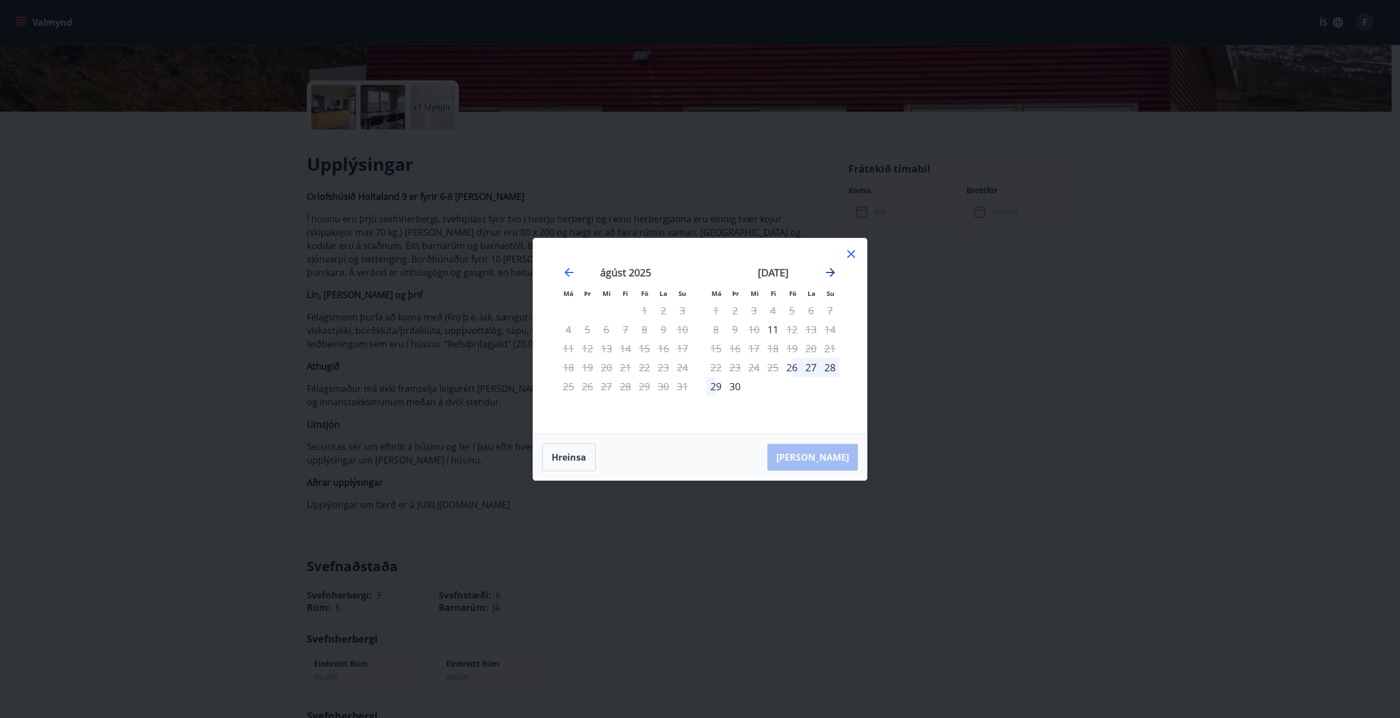
click at [829, 274] on icon "Move forward to switch to the next month." at bounding box center [830, 272] width 13 height 13
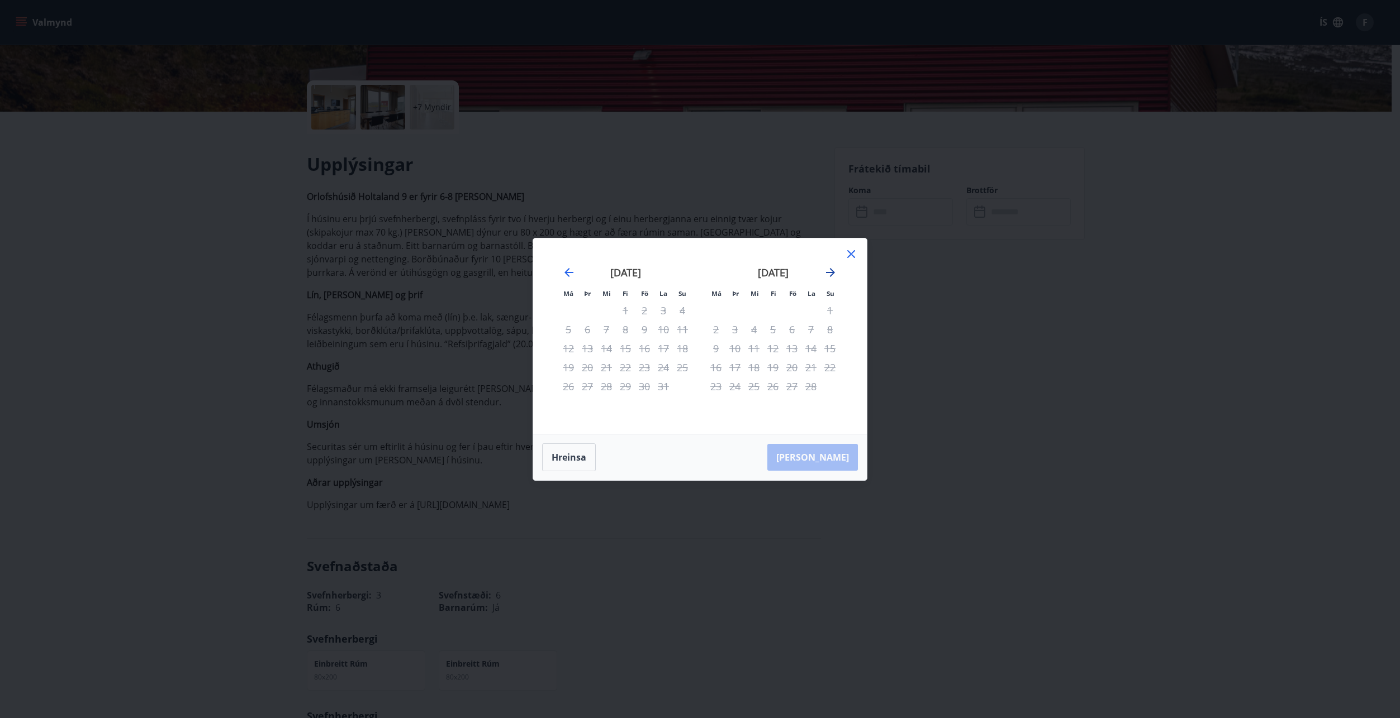
click at [829, 274] on icon "Move forward to switch to the next month." at bounding box center [830, 272] width 13 height 13
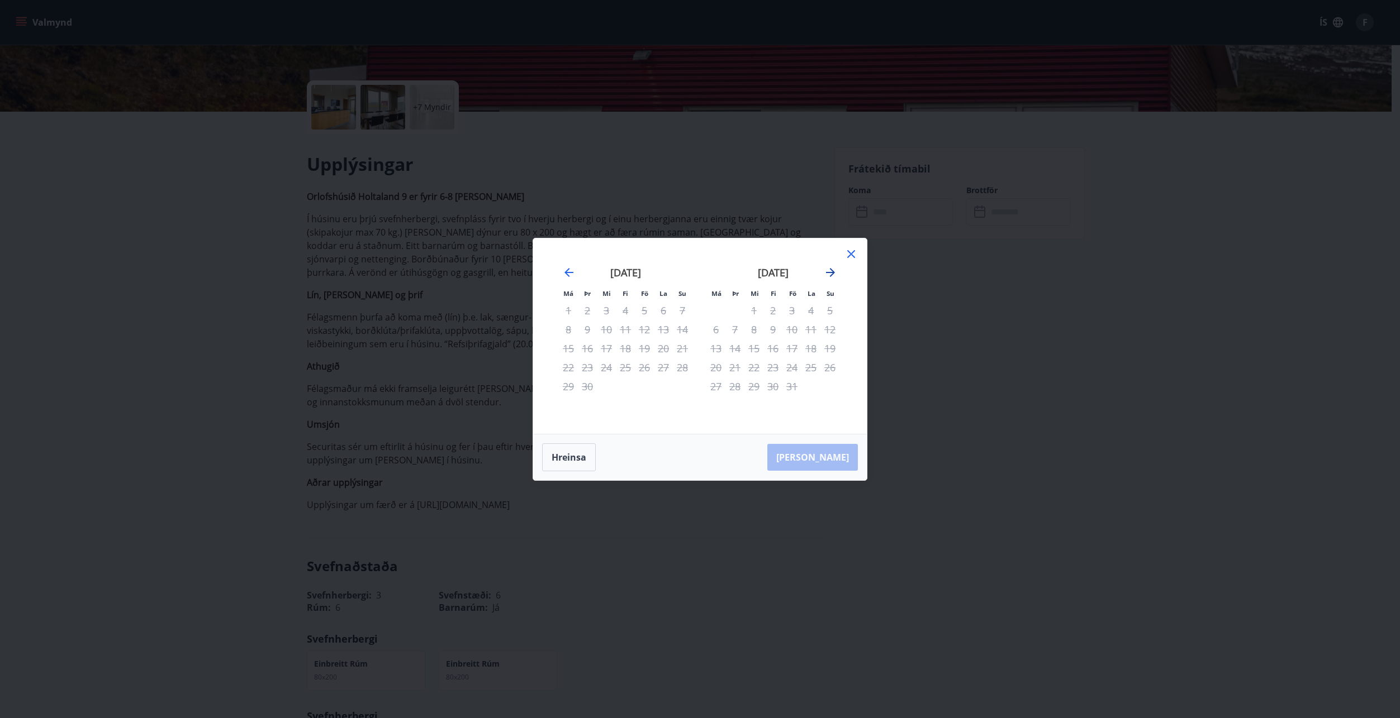
click at [829, 274] on icon "Move forward to switch to the next month." at bounding box center [830, 272] width 13 height 13
click at [978, 193] on div "Má Þr Mi Fi Fö La Su Má Þr Mi Fi Fö La Su [DATE] 1 2 3 4 5 6 7 8 9 10 11 12 13 …" at bounding box center [700, 359] width 1400 height 718
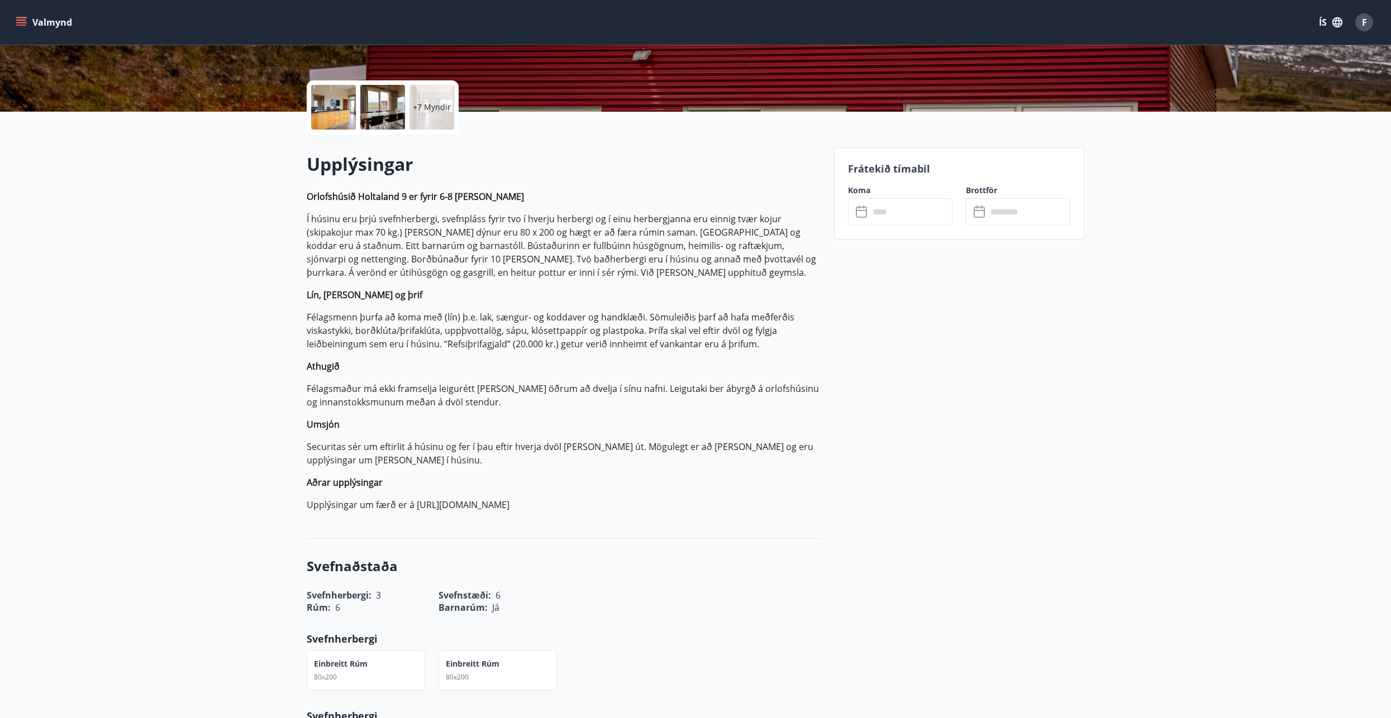
click at [978, 193] on label "Brottför" at bounding box center [1018, 190] width 104 height 11
click at [979, 215] on icon at bounding box center [980, 212] width 13 height 13
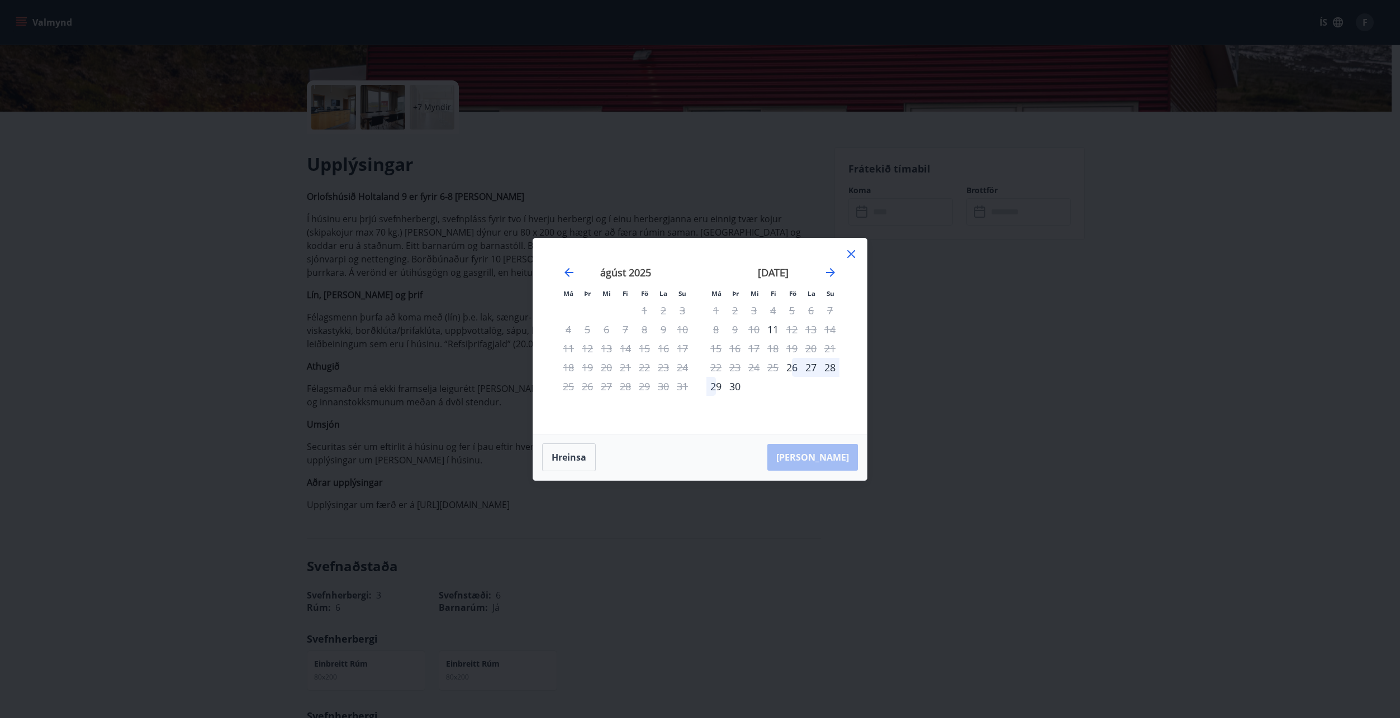
click at [840, 274] on div "[DATE] 1 2 3 4 5 6 7 8 9 10 11 12 13 14 15 16 17 18 19 20 21 22 23 24 25 26 27 …" at bounding box center [772, 343] width 147 height 183
click at [824, 271] on icon "Move forward to switch to the next month." at bounding box center [830, 272] width 13 height 13
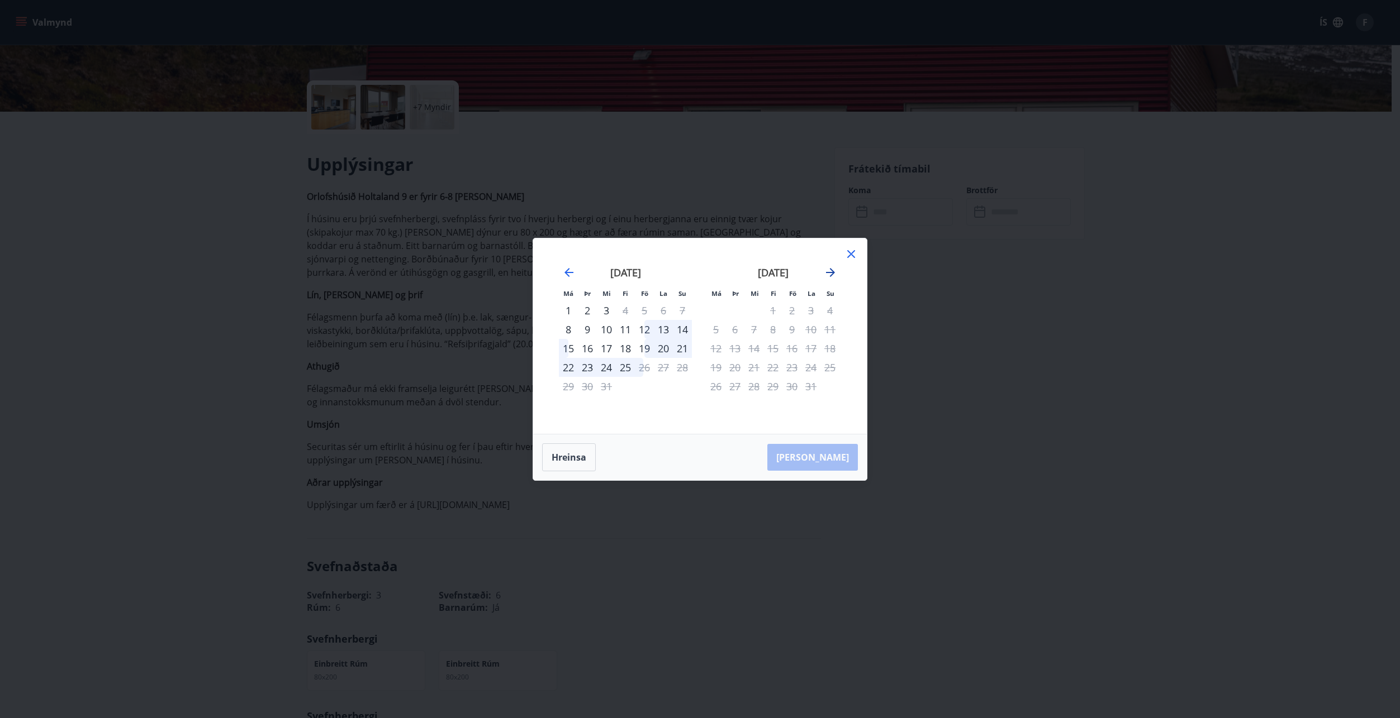
click at [824, 271] on icon "Move forward to switch to the next month." at bounding box center [830, 272] width 13 height 13
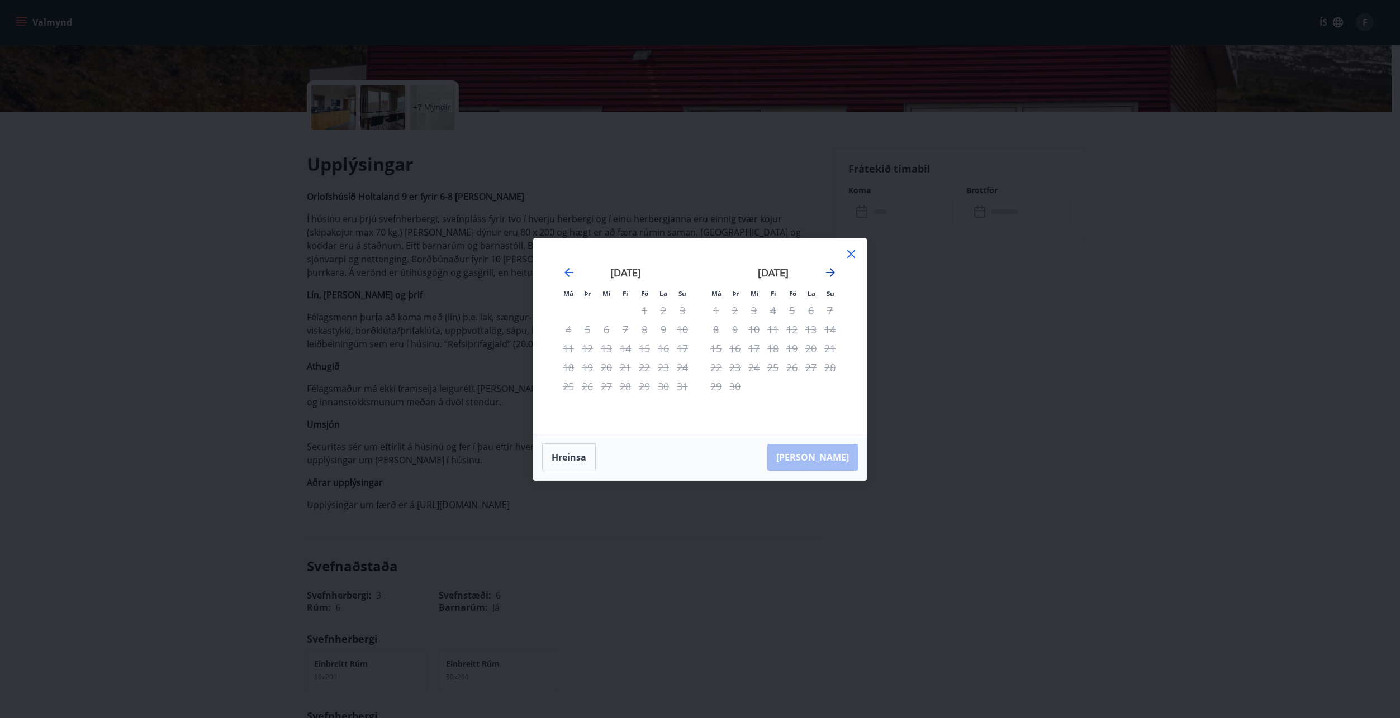
click at [824, 271] on icon "Move forward to switch to the next month." at bounding box center [830, 272] width 13 height 13
click at [844, 248] on div "Má Þr Mi Fi Fö La Su Má Þr Mi Fi Fö La Su [DATE] 1 2 3 4 5 6 7 8 9 10 11 12 13 …" at bounding box center [700, 337] width 334 height 196
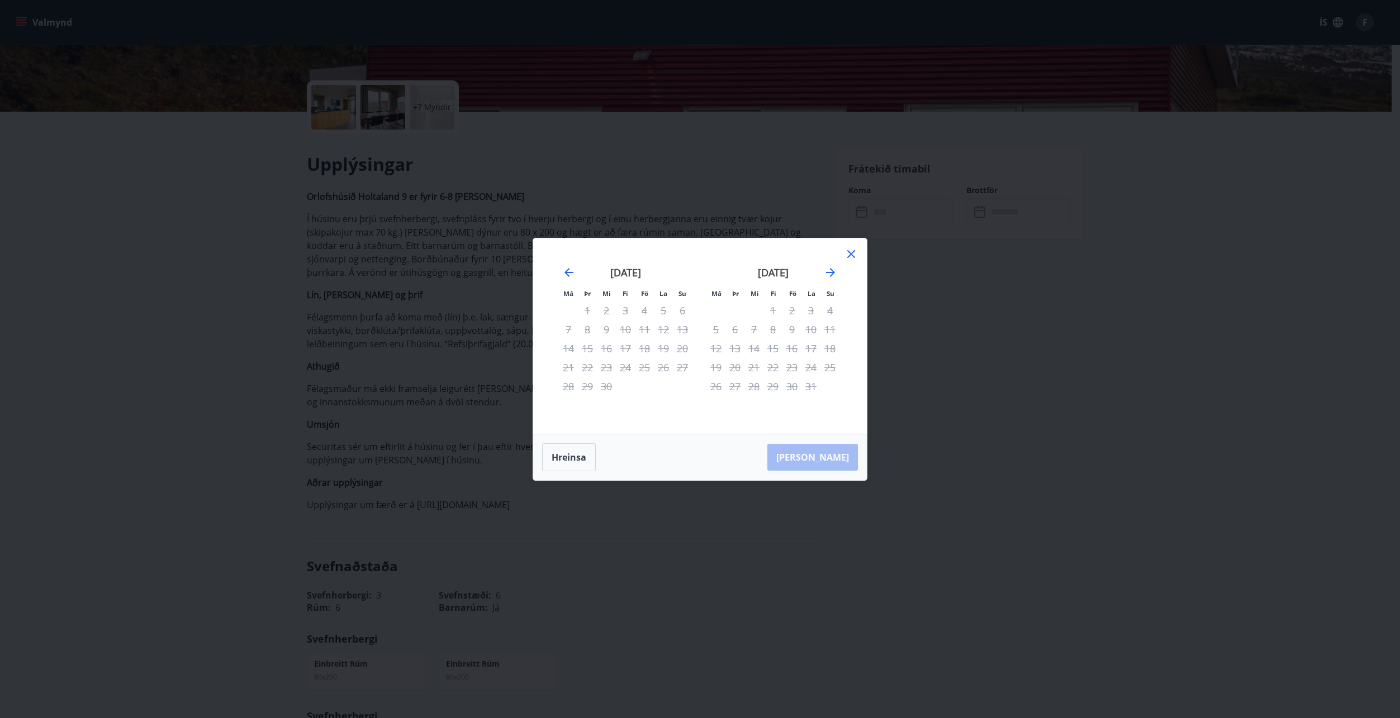
click at [854, 258] on icon at bounding box center [851, 254] width 8 height 8
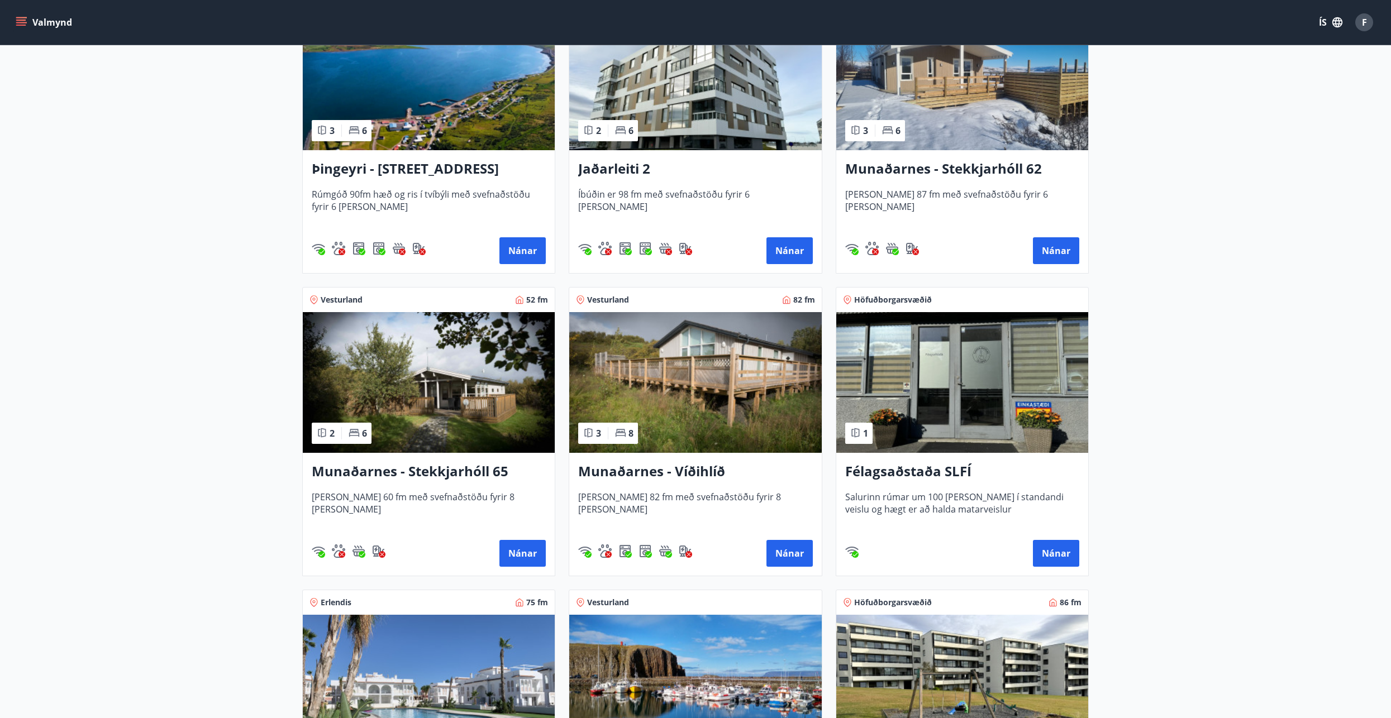
scroll to position [279, 0]
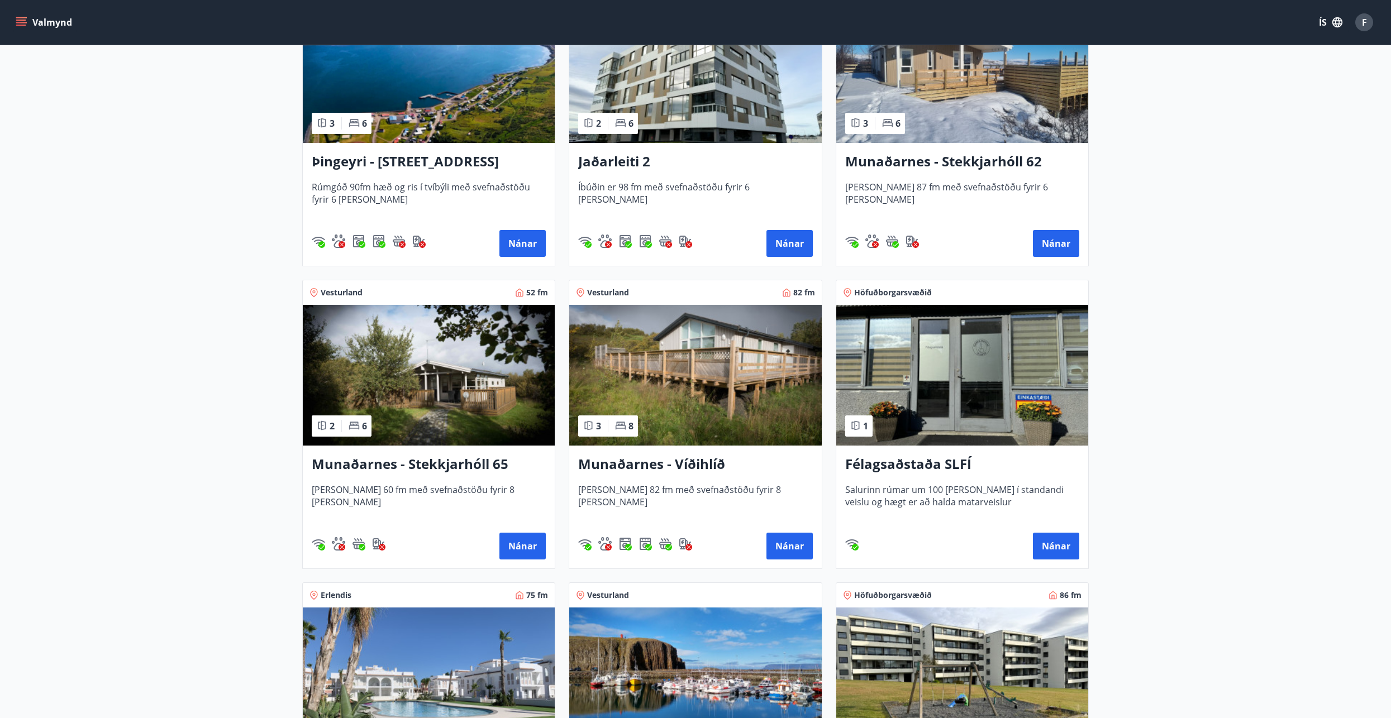
click at [711, 467] on h3 "Munaðarnes - Víðihlíð" at bounding box center [695, 465] width 234 height 20
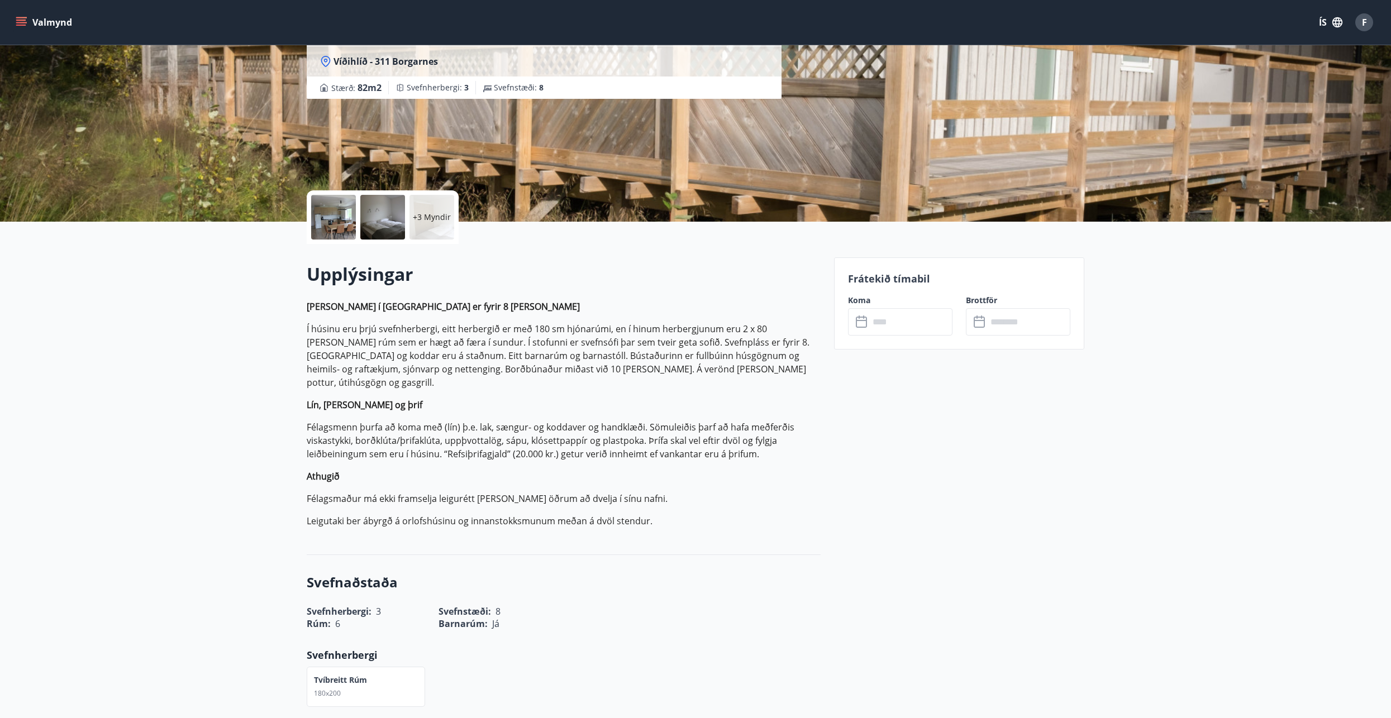
scroll to position [112, 0]
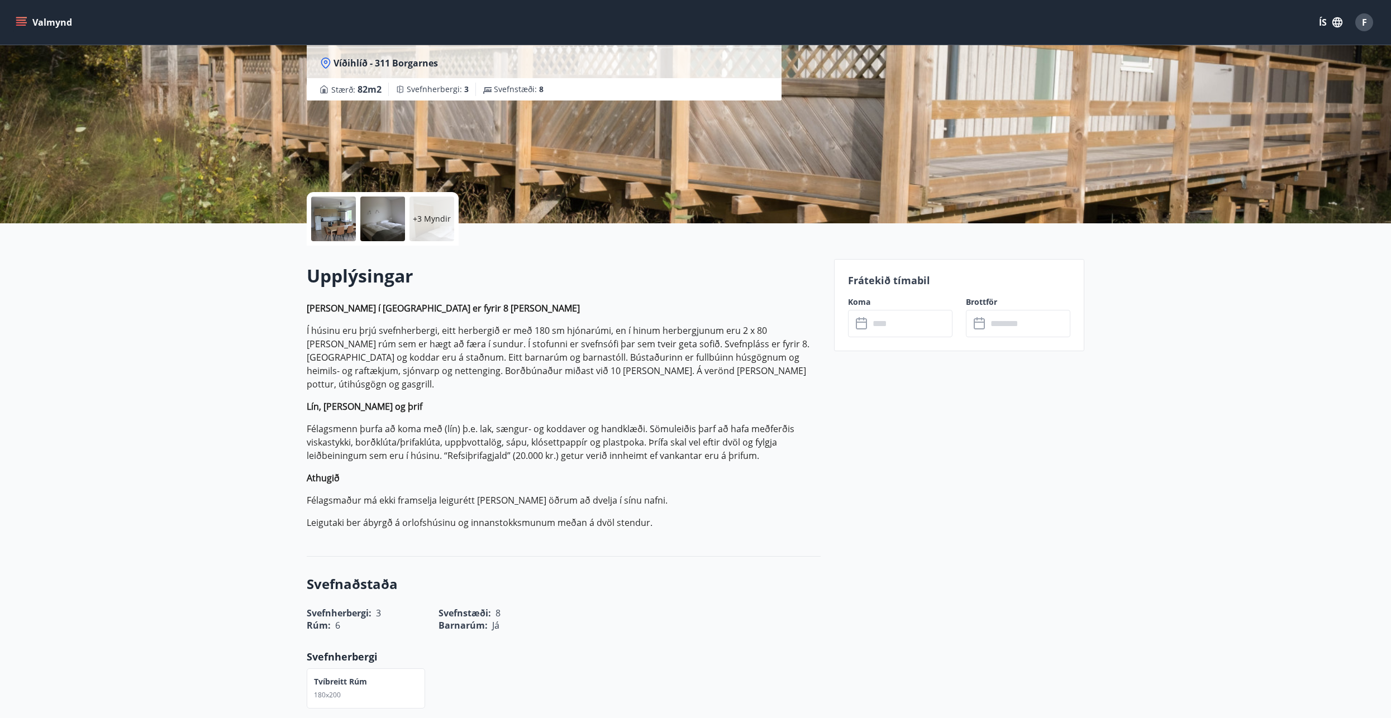
click at [889, 330] on input "text" at bounding box center [910, 323] width 83 height 27
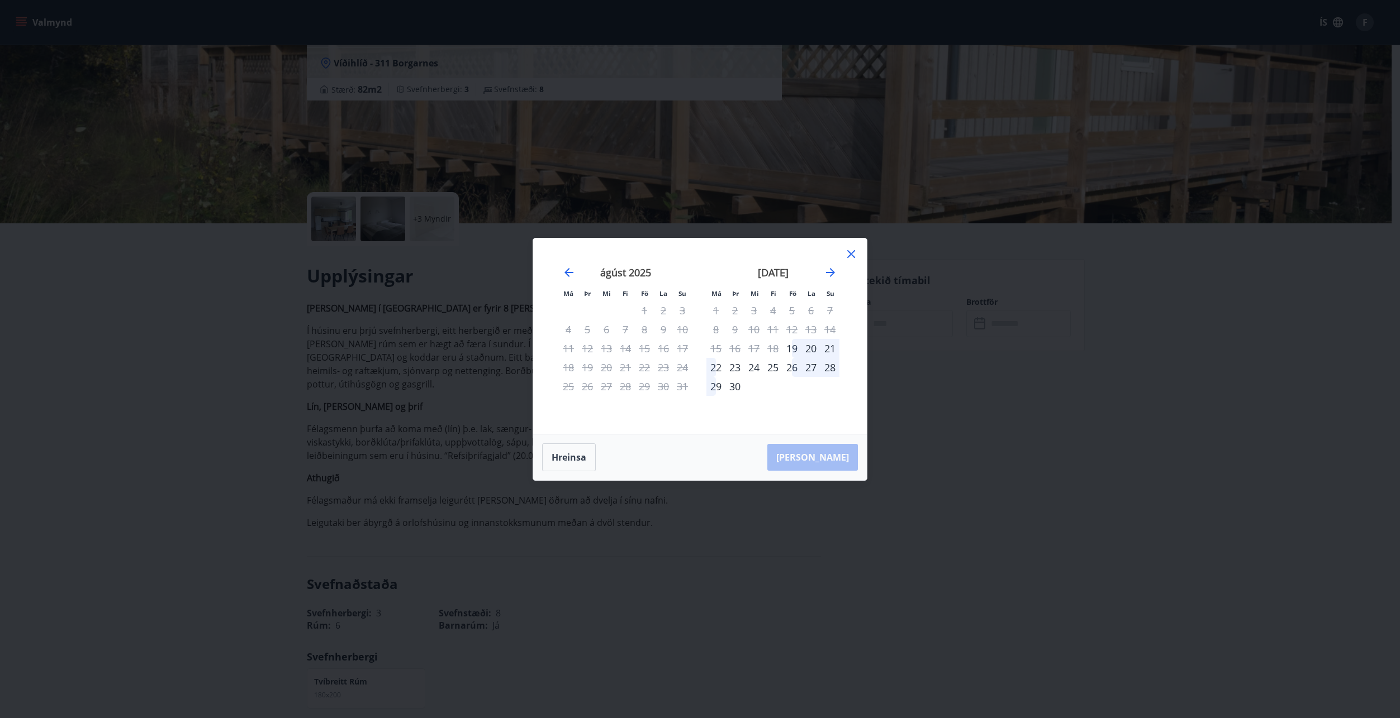
click at [846, 253] on icon at bounding box center [850, 254] width 13 height 13
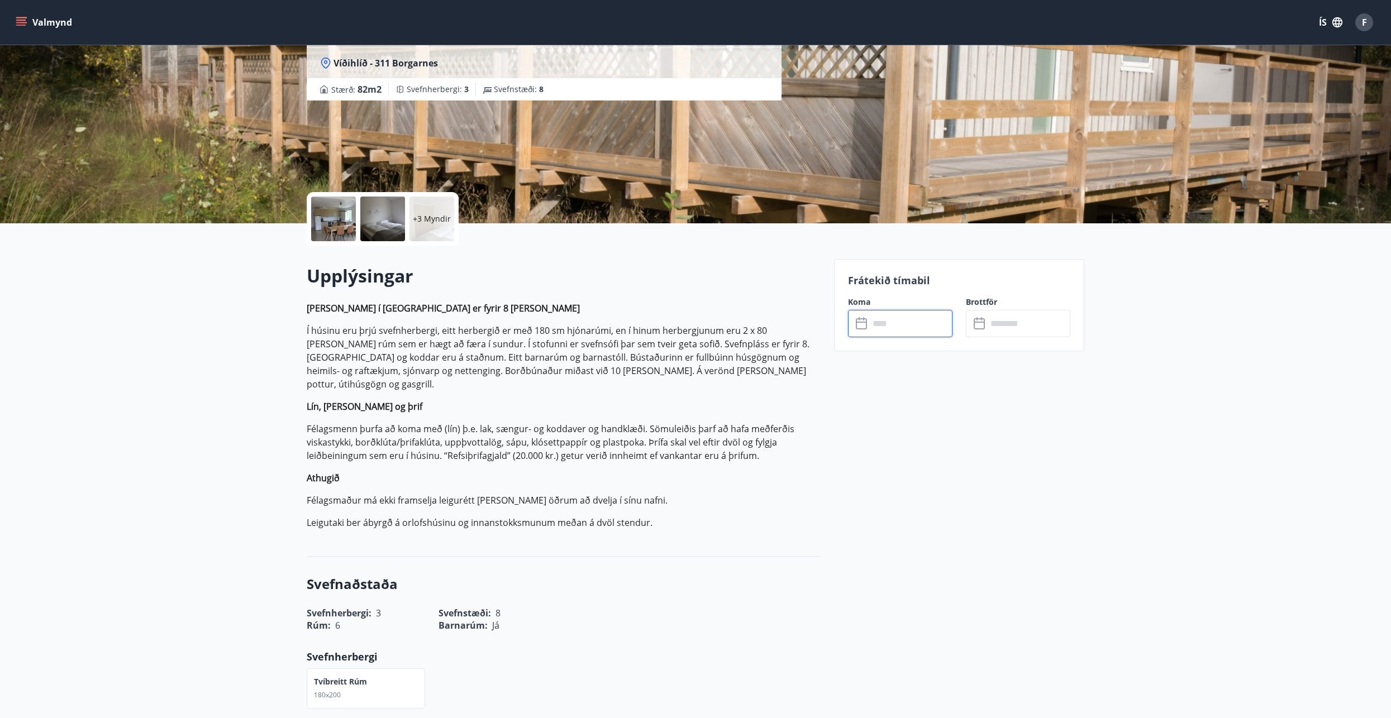
click at [911, 333] on input "text" at bounding box center [910, 323] width 83 height 27
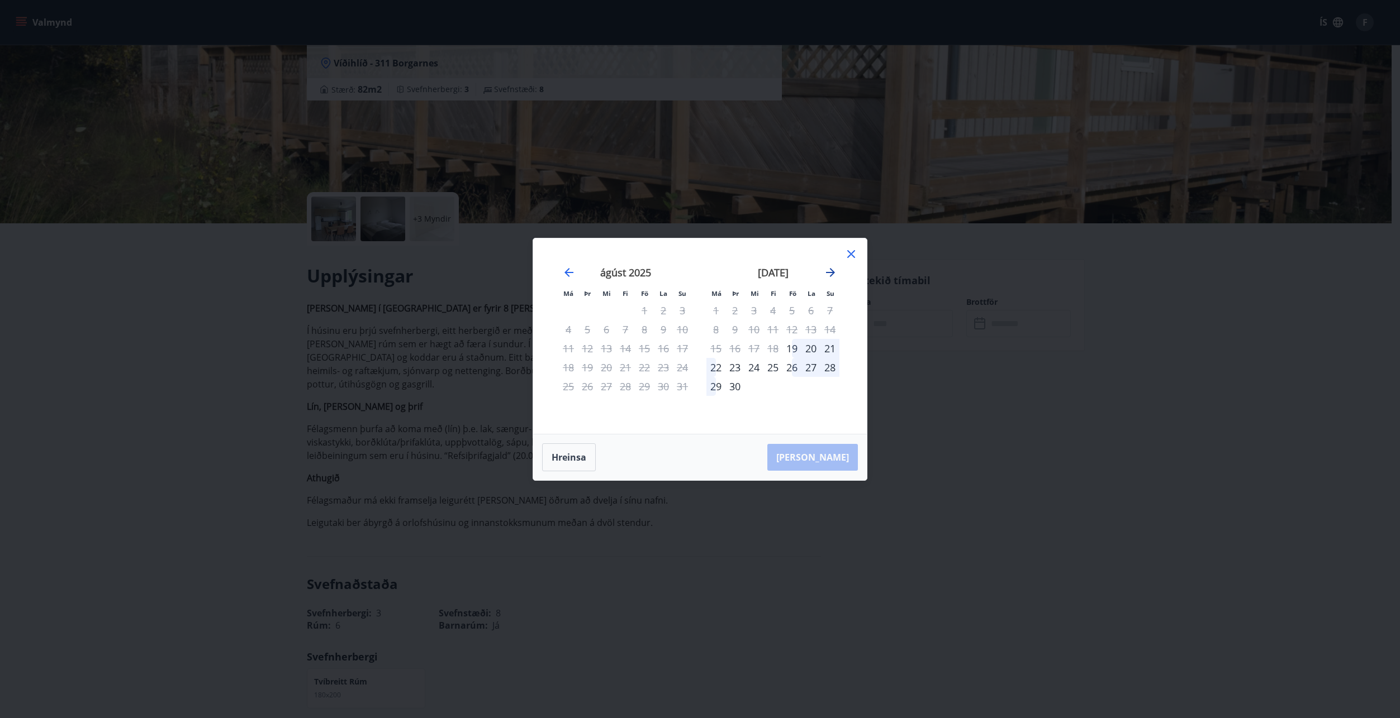
click at [832, 275] on icon "Move forward to switch to the next month." at bounding box center [830, 272] width 9 height 9
click at [832, 273] on icon "Move forward to switch to the next month." at bounding box center [830, 272] width 9 height 9
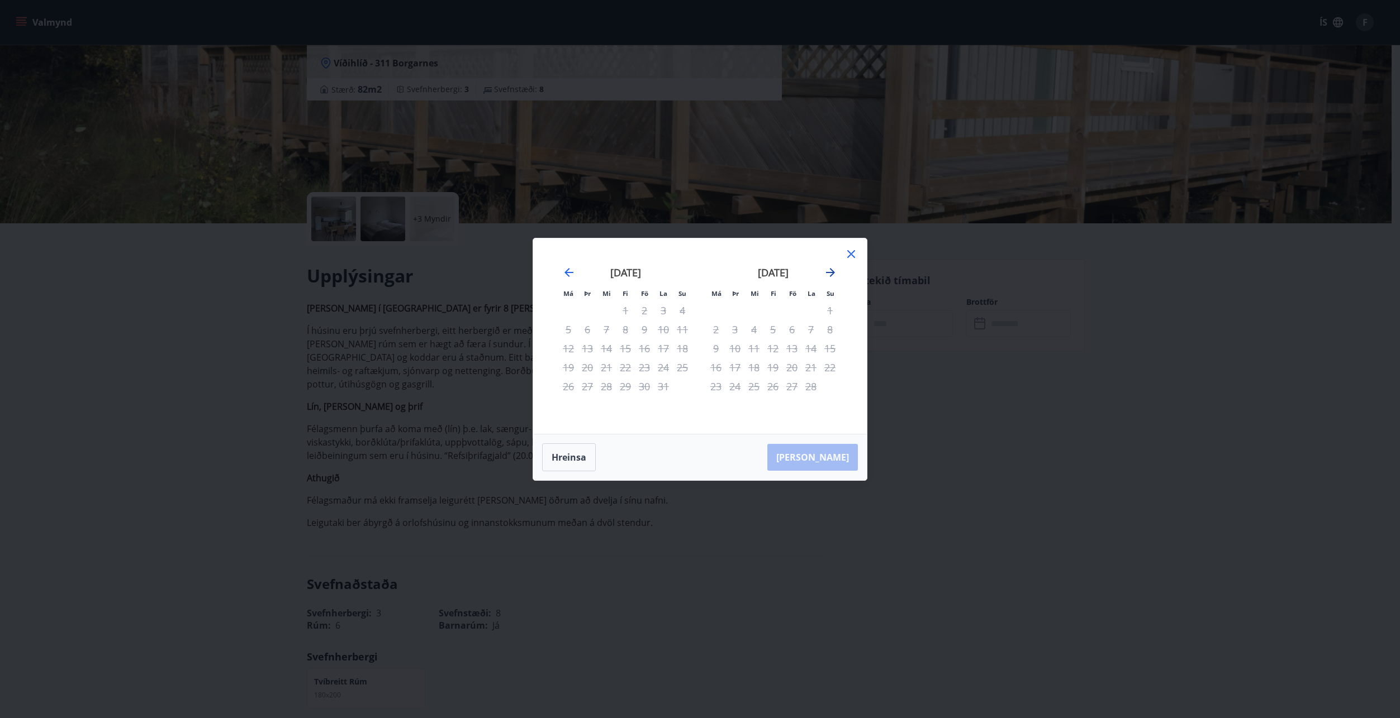
click at [832, 273] on icon "Move forward to switch to the next month." at bounding box center [830, 272] width 9 height 9
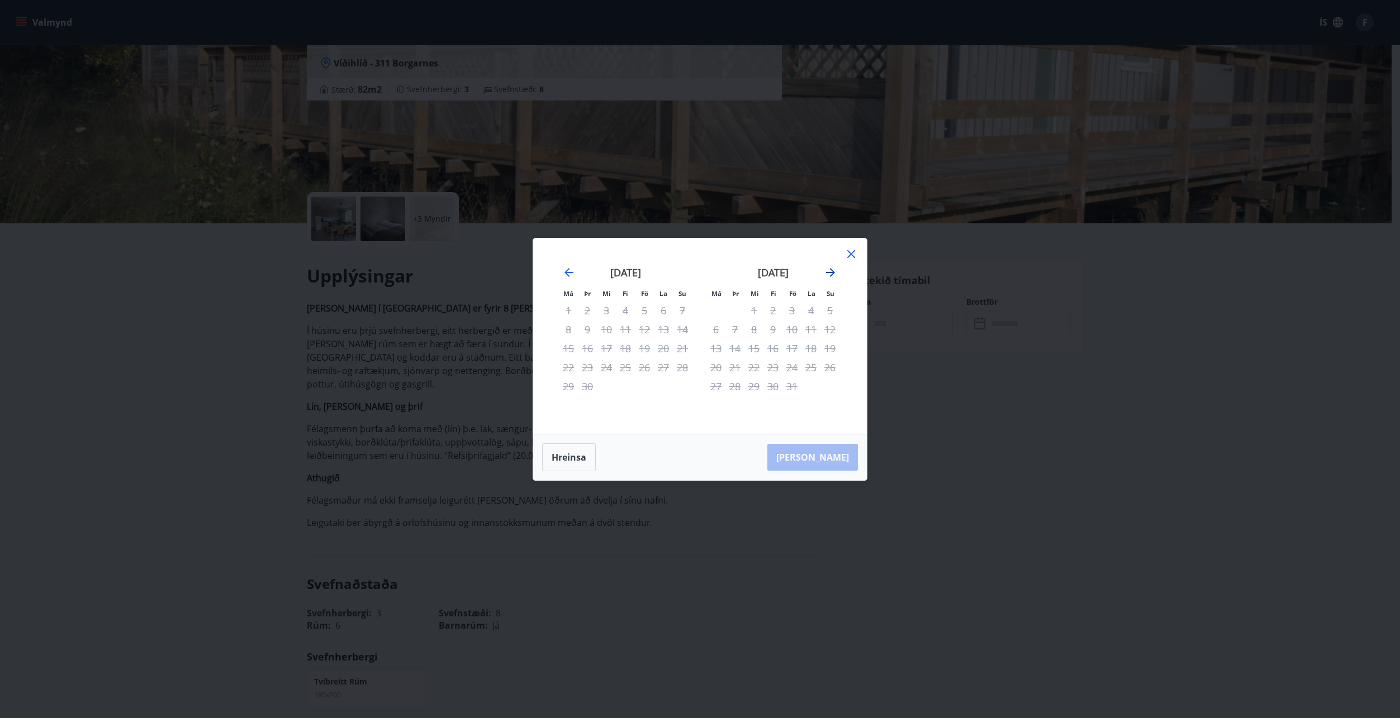
click at [832, 273] on icon "Move forward to switch to the next month." at bounding box center [830, 272] width 9 height 9
click at [848, 256] on icon at bounding box center [850, 254] width 13 height 13
